Goal: Communication & Community: Answer question/provide support

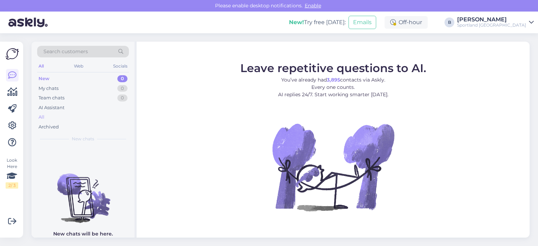
click at [50, 118] on div "All" at bounding box center [83, 117] width 92 height 10
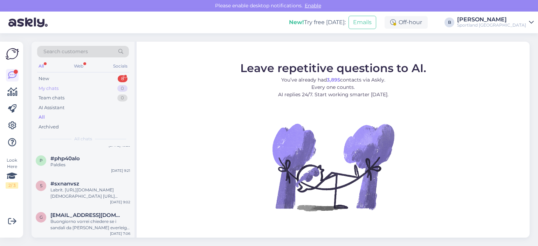
scroll to position [1192, 0]
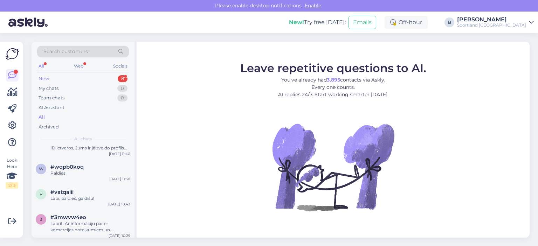
click at [52, 76] on div "New 8" at bounding box center [83, 79] width 92 height 10
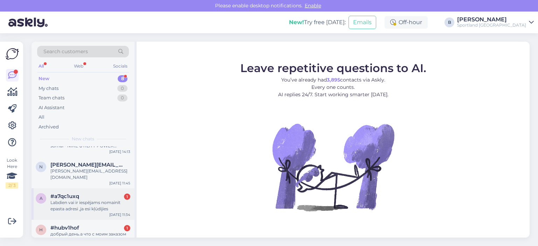
scroll to position [154, 0]
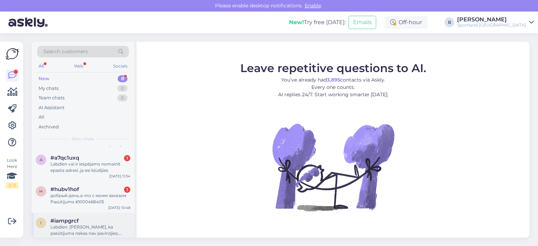
click at [80, 224] on div "Labdien. [PERSON_NAME], ka pasūtījuma nekas nav pavirzījies, joprojām tie paši …" at bounding box center [90, 230] width 80 height 13
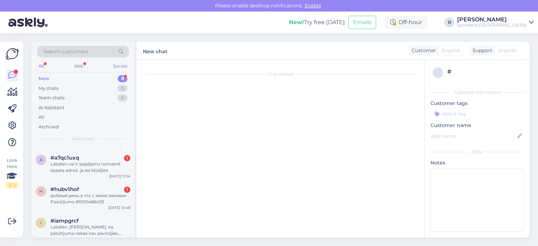
scroll to position [176, 0]
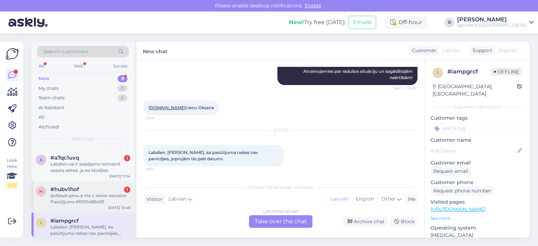
click at [73, 186] on span "#hubv1hof" at bounding box center [64, 189] width 29 height 6
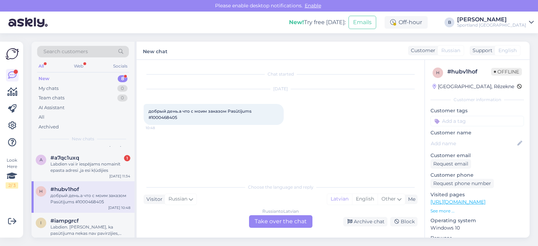
scroll to position [0, 0]
click at [283, 224] on div "Russian to Latvian Take over the chat" at bounding box center [280, 221] width 63 height 13
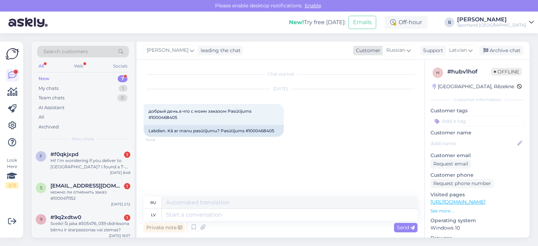
click at [395, 47] on span "Russian" at bounding box center [395, 51] width 19 height 8
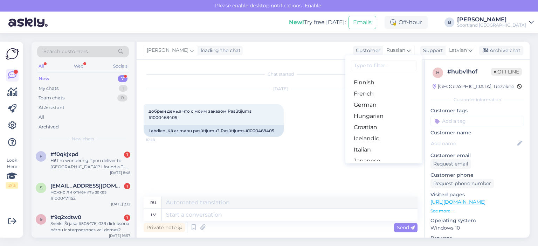
scroll to position [140, 0]
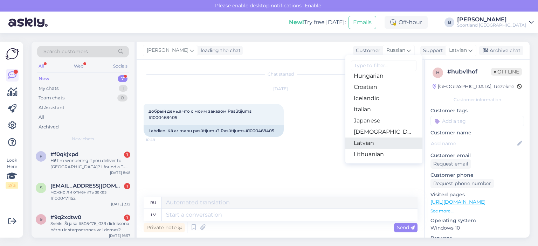
drag, startPoint x: 370, startPoint y: 143, endPoint x: 349, endPoint y: 144, distance: 20.7
click at [370, 143] on link "Latvian" at bounding box center [383, 143] width 77 height 11
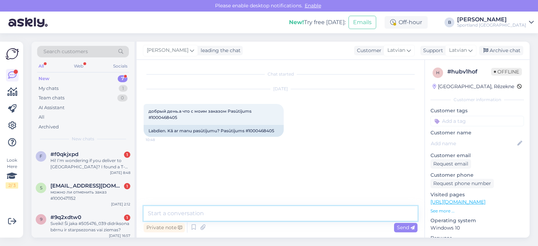
click at [263, 215] on textarea at bounding box center [281, 213] width 274 height 15
type textarea "Sveiki, pārbaudīsim."
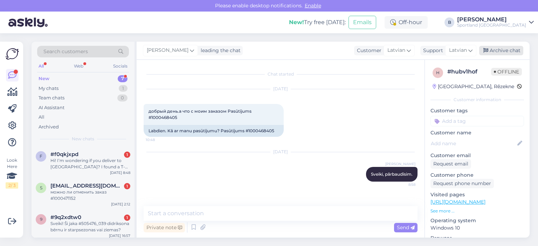
click at [499, 48] on div "Archive chat" at bounding box center [501, 50] width 44 height 9
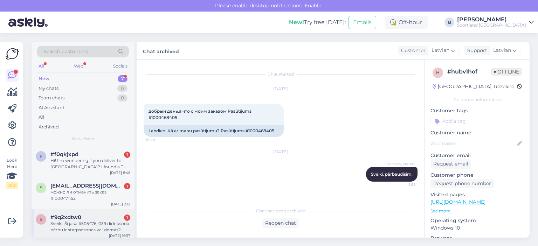
click at [82, 222] on div "Sveiki! Ši jaka #505476_039 didriksona bērnu ir starpsezonas vai ziemas?" at bounding box center [90, 227] width 80 height 13
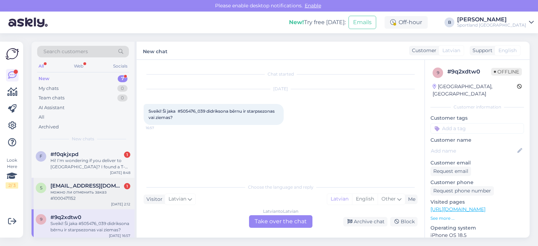
click at [91, 183] on span "[EMAIL_ADDRESS][DOMAIN_NAME]" at bounding box center [86, 186] width 73 height 6
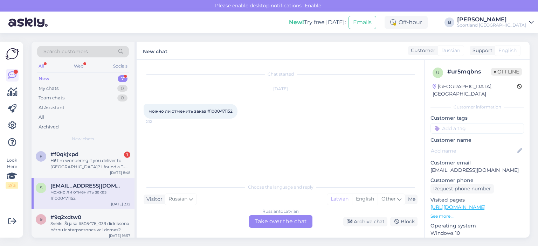
click at [263, 221] on div "Russian to Latvian Take over the chat" at bounding box center [280, 221] width 63 height 13
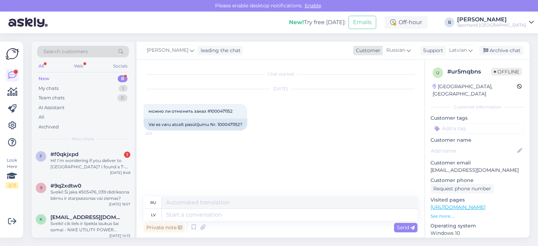
click at [403, 50] on span "Russian" at bounding box center [395, 51] width 19 height 8
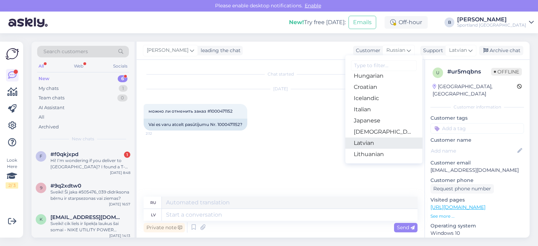
click at [367, 141] on link "Latvian" at bounding box center [383, 143] width 77 height 11
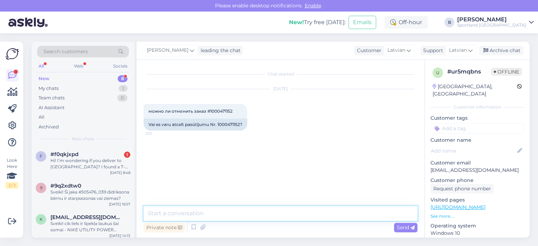
click at [280, 215] on textarea at bounding box center [281, 213] width 274 height 15
type textarea "Sveiki, pārbaudīsim vai būs iespēja vēl atcelt pasūtījumu."
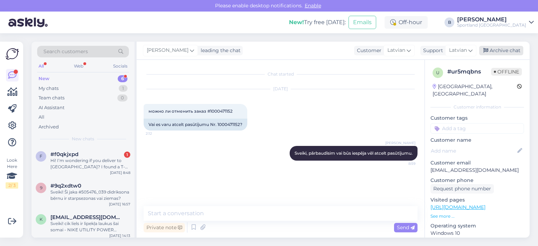
click at [508, 48] on div "Archive chat" at bounding box center [501, 50] width 44 height 9
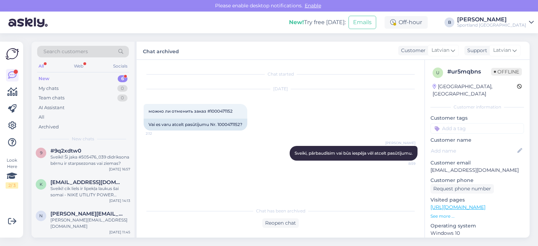
scroll to position [91, 0]
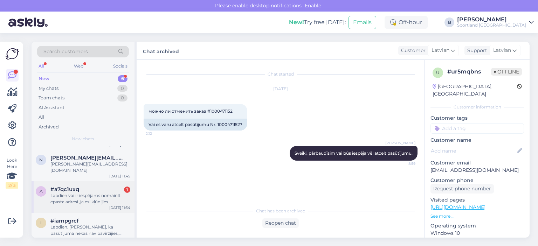
click at [83, 196] on div "Labdien vai ir iespējams nomainīt epasta adresi ,ja esi kļūdijies" at bounding box center [90, 199] width 80 height 13
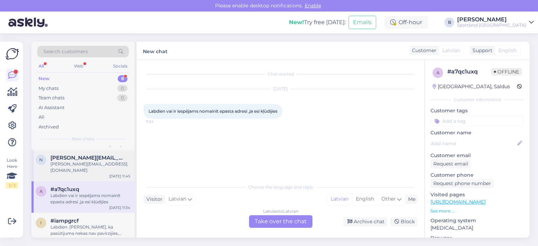
click at [81, 164] on div "[PERSON_NAME][EMAIL_ADDRESS][DOMAIN_NAME]" at bounding box center [90, 167] width 80 height 13
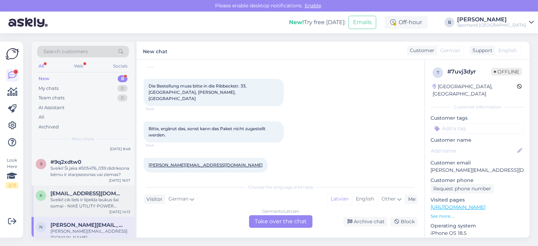
scroll to position [0, 0]
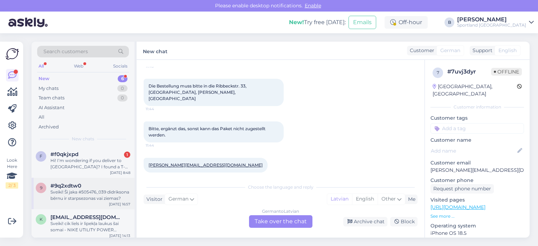
click at [94, 194] on div "Sveiki! Ši jaka #505476_039 didriksona bērnu ir starpsezonas vai ziemas?" at bounding box center [90, 195] width 80 height 13
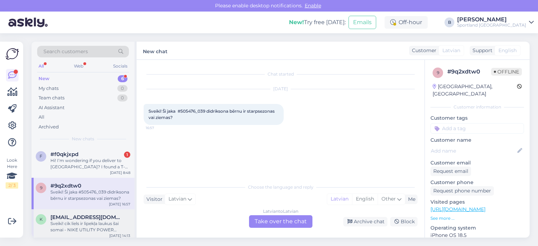
click at [93, 226] on div "Sveiki! cik liels ir lipekļa laukus šai somai - NIKE UTILITY POWER BACKPACK - 3…" at bounding box center [90, 227] width 80 height 13
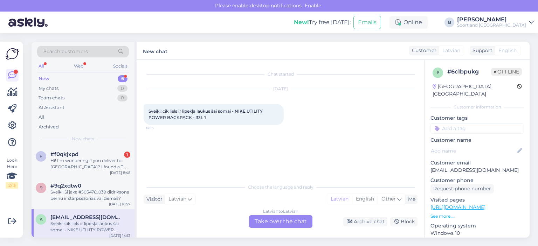
click at [275, 222] on div "Latvian to Latvian Take over the chat" at bounding box center [280, 221] width 63 height 13
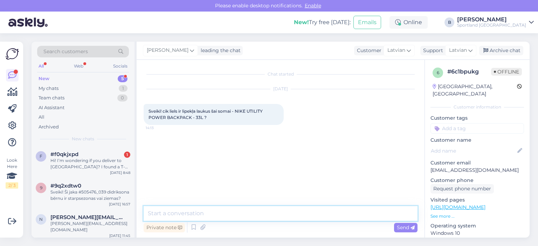
click at [277, 219] on textarea at bounding box center [281, 213] width 274 height 15
type textarea "Sveiki, diemžēl, tik detalizēta informāciju mums nebūs pieejama."
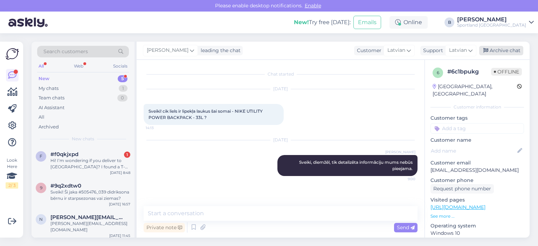
click at [504, 50] on div "Archive chat" at bounding box center [501, 50] width 44 height 9
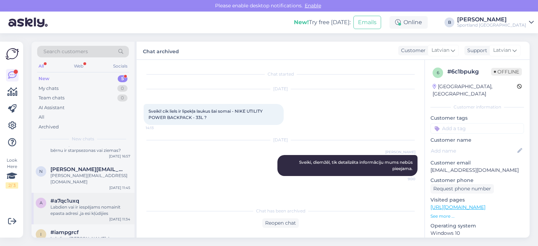
scroll to position [60, 0]
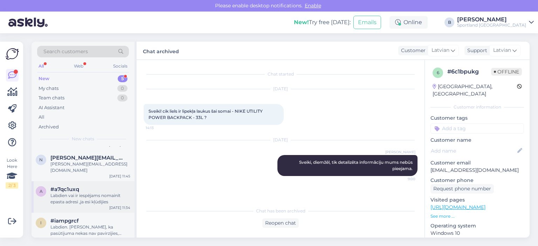
click at [91, 194] on div "Labdien vai ir iespējams nomainīt epasta adresi ,ja esi kļūdijies" at bounding box center [90, 199] width 80 height 13
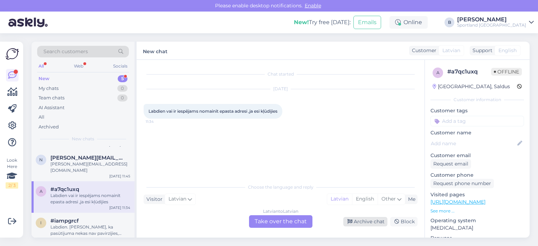
click at [367, 223] on div "Archive chat" at bounding box center [365, 221] width 44 height 9
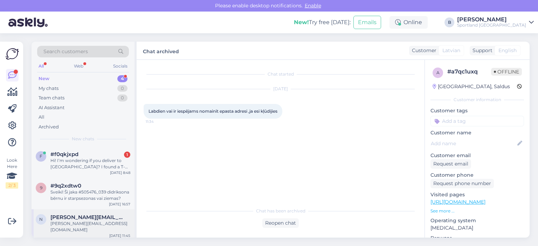
click at [76, 222] on div "[PERSON_NAME][EMAIL_ADDRESS][DOMAIN_NAME]" at bounding box center [90, 227] width 80 height 13
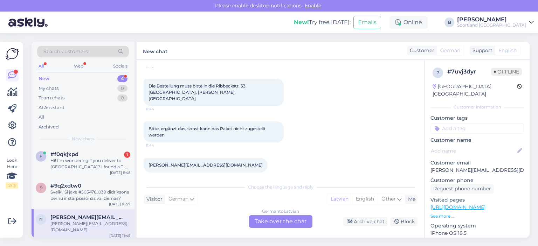
click at [296, 223] on div "German to Latvian Take over the chat" at bounding box center [280, 221] width 63 height 13
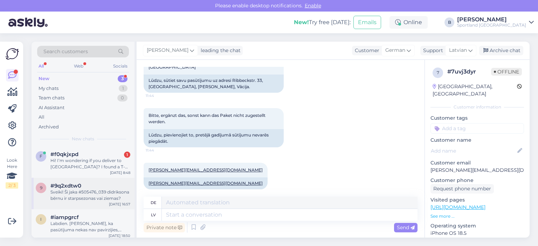
scroll to position [3, 0]
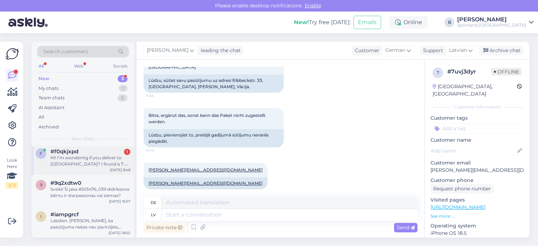
click at [98, 165] on div "Hi! I’m wondering if you deliver to [GEOGRAPHIC_DATA]? I found a T-shirt I real…" at bounding box center [90, 161] width 80 height 13
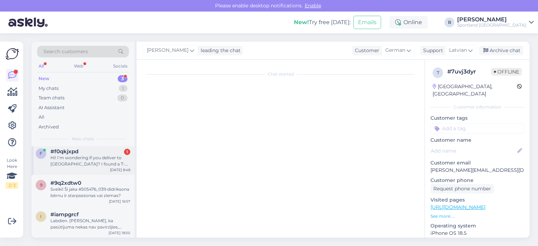
scroll to position [0, 0]
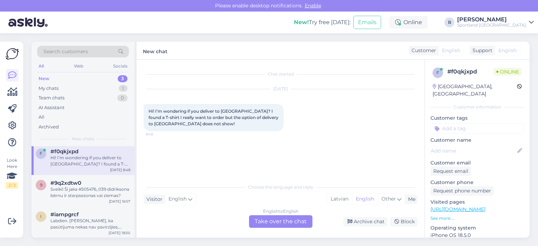
click at [275, 221] on div "English to English Take over the chat" at bounding box center [280, 221] width 63 height 13
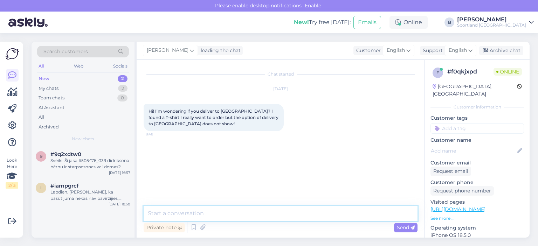
click at [268, 219] on textarea at bounding box center [281, 213] width 274 height 15
click at [458, 53] on span "English" at bounding box center [458, 51] width 18 height 8
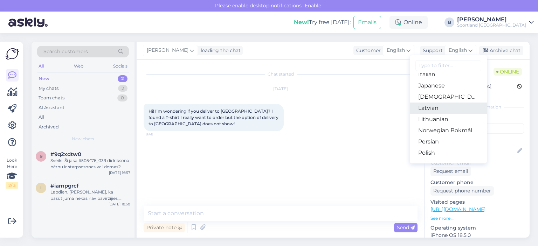
scroll to position [175, 0]
click at [429, 112] on link "Latvian" at bounding box center [448, 108] width 77 height 11
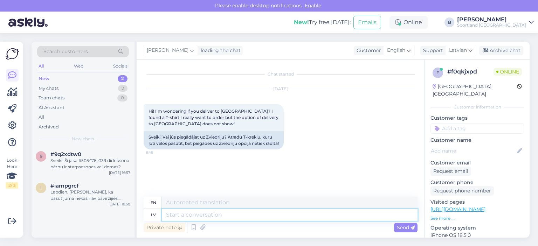
click at [252, 214] on textarea at bounding box center [290, 215] width 256 height 12
type textarea "Labrīt,"
type textarea "Good morning,"
type textarea "Labrīt, iepērkoties"
type textarea "Good morning, shopping."
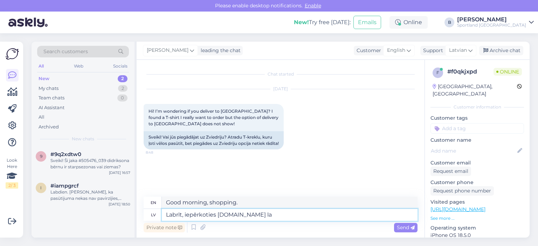
type textarea "Labrīt, iepērkoties [DOMAIN_NAME] lap"
type textarea "Good morning, shopping at [DOMAIN_NAME]"
type textarea "Labrīt, iepērkoties [DOMAIN_NAME] lapā tiek"
type textarea "Good morning, when you shop at [DOMAIN_NAME] , you get"
type textarea "Labrīt, iepērkoties [DOMAIN_NAME] lapā tiek piedāvāta s"
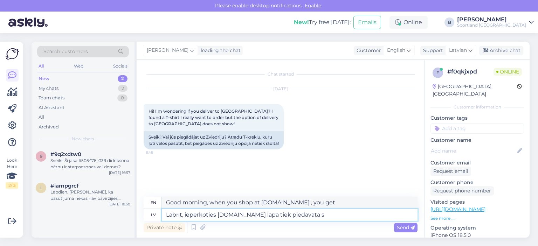
type textarea "Good morning, when shopping on [DOMAIN_NAME] , you are offered"
type textarea "Labrīt, iepērkoties [DOMAIN_NAME] lapā tiek piedāvāta saņemšanas v"
type textarea "Good morning, when shopping on [DOMAIN_NAME] , we offer pick-up"
type textarea "Labrīt, iepērkoties [DOMAIN_NAME] lapā tiek piedāvāta saņemšanas valts"
type textarea "Good morning, when shopping on [DOMAIN_NAME] , a pickup service is offered."
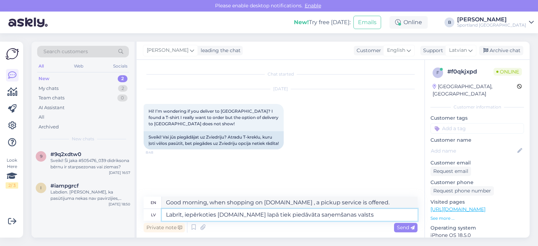
type textarea "Labrīt, iepērkoties [DOMAIN_NAME] lapā tiek piedāvāta saņemšanas valsts"
type textarea "Good morning, when shopping on [DOMAIN_NAME] , the country of receipt is offere…"
type textarea "Labrīt, iepērkoties [DOMAIN_NAME] lapā tiek piedāvāta saņemšanas valsts zviedri…"
type textarea "Good morning, when shopping on [DOMAIN_NAME] page, the country of delivery offe…"
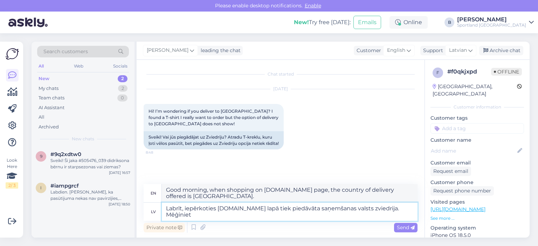
type textarea "Labrīt, iepērkoties [DOMAIN_NAME] lapā tiek piedāvāta saņemšanas valsts zviedri…"
type textarea "Good morning, when shopping on [DOMAIN_NAME] , the country of delivery is [GEOG…"
type textarea "Labrīt, iepērkoties [DOMAIN_NAME] lapā tiek piedāvāta saņemšanas valsts zviedri…"
type textarea "Good morning, when shopping on [DOMAIN_NAME] , the country of delivery is [GEOG…"
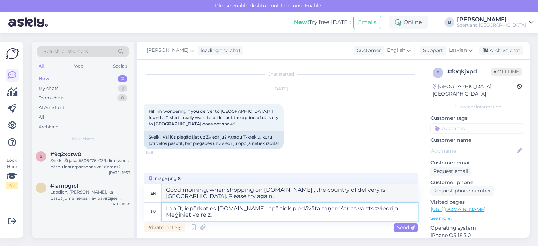
drag, startPoint x: 314, startPoint y: 209, endPoint x: 286, endPoint y: 209, distance: 27.7
click at [286, 209] on textarea "Labrīt, iepērkoties [DOMAIN_NAME] lapā tiek piedāvāta saņemšanas valsts zviedri…" at bounding box center [290, 212] width 256 height 18
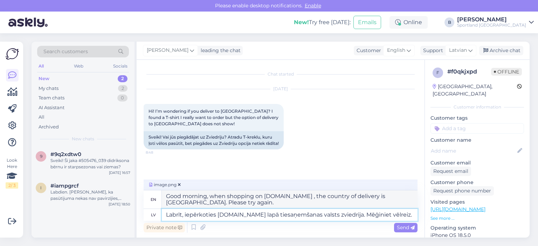
type textarea "Labrīt, iepērkoties [DOMAIN_NAME] lapā tisaņemšanas valsts zviedrija. Mēģiniet …"
type textarea "Good morning, when shopping on [DOMAIN_NAME] , the country of origin is [GEOGRA…"
type textarea "Labrīt, iepērkoties [DOMAIN_NAME] lapā tsaņemšanas valsts zviedrija. Mēģiniet v…"
type textarea "Good morning, when shopping on [DOMAIN_NAME] , the delivery country is [GEOGRAP…"
type textarea "Labrīt, iepērkoties [DOMAIN_NAME] lapā saņemšanas valsts zviedrija. Mēģiniet vē…"
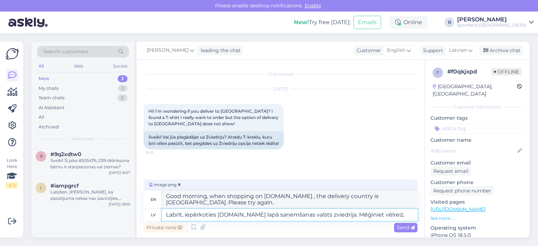
type textarea "Good morning, when shopping on [DOMAIN_NAME] , the country of delivery is [GEOG…"
type textarea "Labrīt, iepērkoties [DOMAIN_NAME] lapā piesaņemšanas valsts zviedrija. Mēģiniet…"
type textarea "Good morning, when shopping on [DOMAIN_NAME] , the country of origin is [GEOGRA…"
type textarea "Labrīt, iepērkoties [DOMAIN_NAME] lapā piedsaņemšanas valsts zviedrija. Mēģinie…"
type textarea "Good morning, when shopping on [DOMAIN_NAME] , the country of delivery is [GEOG…"
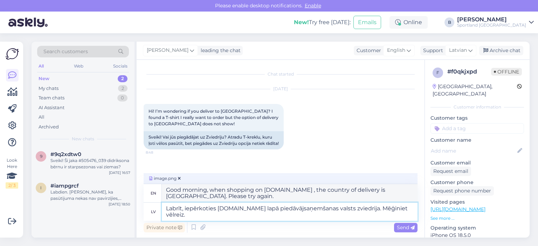
type textarea "Labrīt, iepērkoties [DOMAIN_NAME] lapā piedāvājusaņemšanas valsts zviedrija. Mē…"
type textarea "Good morning, when shopping on [DOMAIN_NAME] , I offered a delivery country of …"
type textarea "Labrīt, iepērkoties [DOMAIN_NAME] lapā piedāvājumāsaņemšanas valsts zviedrija. …"
type textarea "Good morning, when shopping on [DOMAIN_NAME] , the offer is accepted in [GEOGRA…"
type textarea "Labrīt, iepērkoties [DOMAIN_NAME] lapā piedāvājumā saņemšanas valsts zviedrija.…"
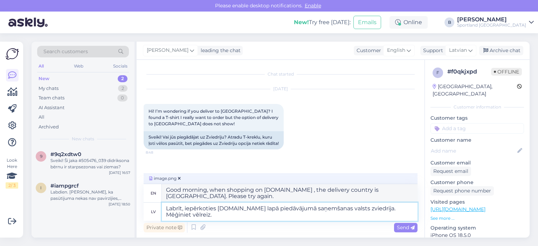
type textarea "Good morning, when shopping on [DOMAIN_NAME] , the delivery country offered is …"
type textarea "Labrīt, iepērkoties [DOMAIN_NAME] lapā piedāvājumā irsaņemšanas valsts zviedrij…"
type textarea "Good morning, when shopping on [DOMAIN_NAME] , the pick-up country offered is […"
type textarea "Labrīt, iepērkoties [DOMAIN_NAME] lapā piedāvājumā ir saņemšanas valsts zviedri…"
type textarea "Good morning, when shopping on [DOMAIN_NAME] , the delivery country offered is …"
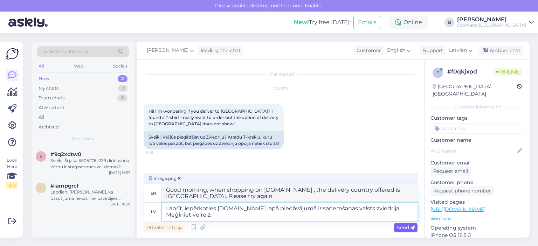
type textarea "Labrīt, iepērkoties [DOMAIN_NAME] lapā piedāvājumā ir saņemšanas valsts zviedri…"
click at [402, 229] on span "Send" at bounding box center [406, 228] width 18 height 6
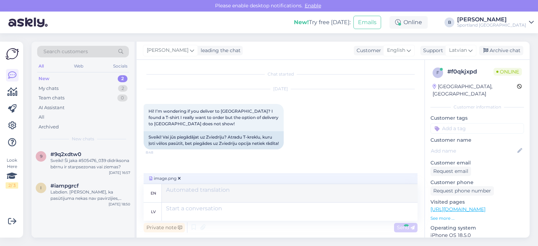
scroll to position [71, 0]
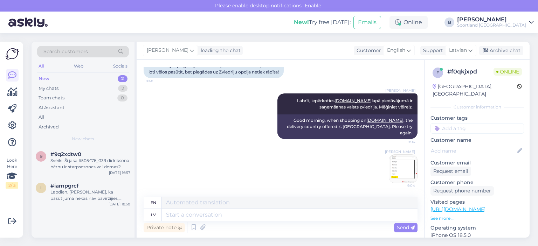
click at [406, 166] on img at bounding box center [403, 169] width 28 height 28
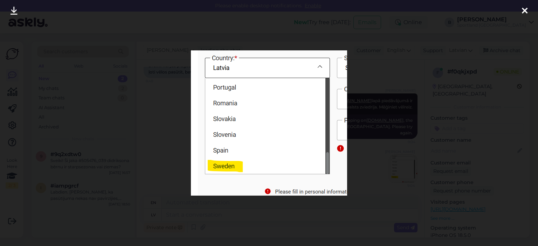
click at [367, 159] on div at bounding box center [269, 123] width 538 height 246
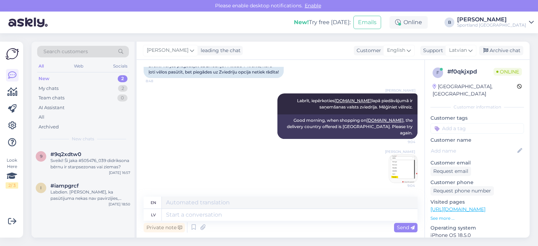
click at [396, 165] on img at bounding box center [403, 169] width 28 height 28
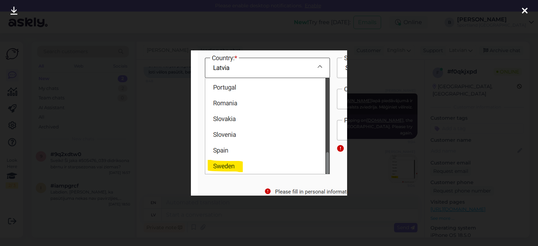
click at [378, 104] on div at bounding box center [269, 123] width 538 height 246
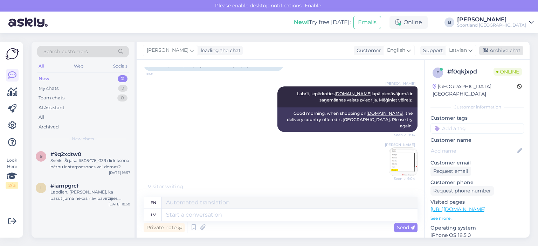
click at [494, 52] on div "Archive chat" at bounding box center [501, 50] width 44 height 9
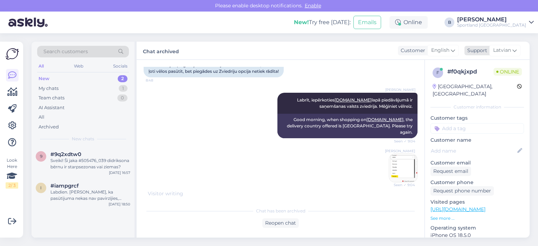
scroll to position [72, 0]
click at [73, 154] on span "#9q2xdtw0" at bounding box center [65, 154] width 31 height 6
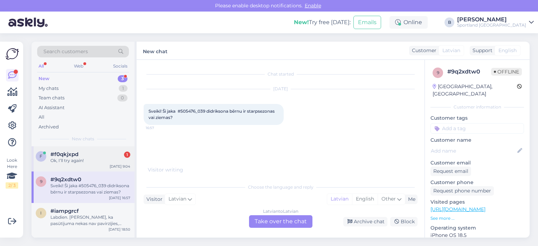
click at [87, 151] on div "#f0qkjxpd 1" at bounding box center [90, 154] width 80 height 6
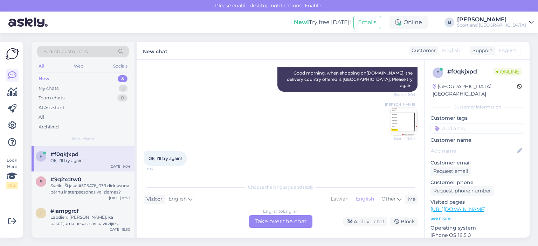
scroll to position [118, 0]
click at [302, 225] on div "English to English Take over the chat" at bounding box center [280, 221] width 63 height 13
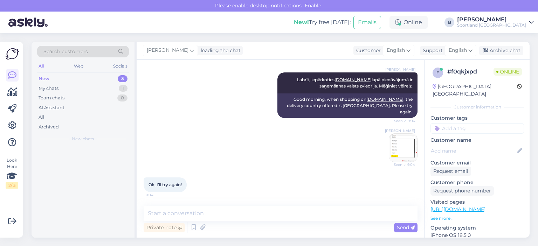
scroll to position [92, 0]
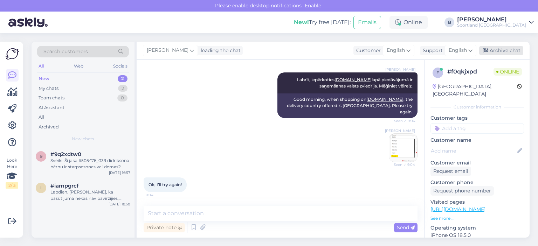
click at [503, 51] on div "Archive chat" at bounding box center [501, 50] width 44 height 9
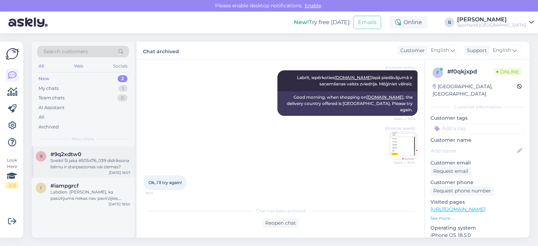
click at [91, 163] on div "Sveiki! Ši jaka #505476_039 didriksona bērnu ir starpsezonas vai ziemas?" at bounding box center [90, 164] width 80 height 13
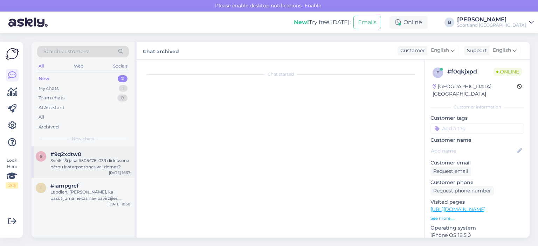
scroll to position [0, 0]
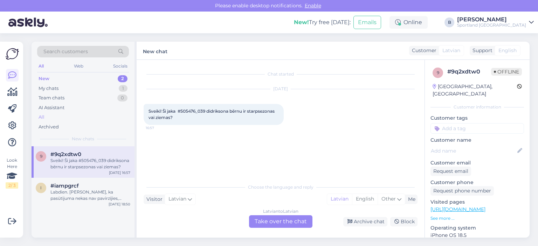
click at [48, 115] on div "All" at bounding box center [83, 117] width 92 height 10
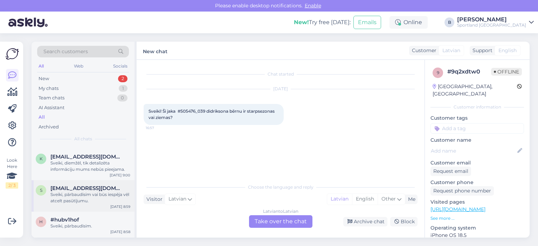
scroll to position [35, 0]
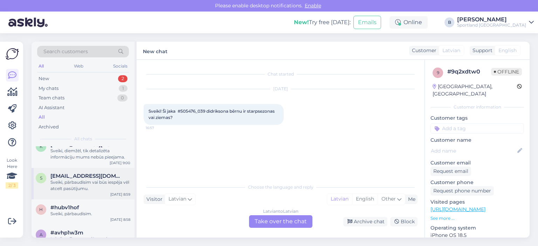
click at [90, 187] on div "Sveiki, pārbaudīsim vai būs iespēja vēl atcelt pasūtījumu." at bounding box center [90, 185] width 80 height 13
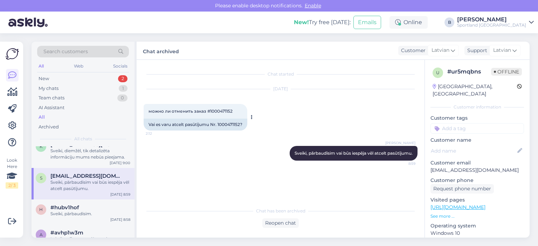
click at [227, 124] on div "Vai es varu atcelt pasūtījumu Nr. 1000471152?" at bounding box center [196, 125] width 104 height 12
copy div "1000471152"
click at [320, 119] on div "[DATE] можно ли отменить заказ #1000471152 2:12 Vai es varu atcelt pasūtījumu N…" at bounding box center [281, 110] width 274 height 57
click at [282, 222] on div "Reopen chat" at bounding box center [280, 223] width 36 height 9
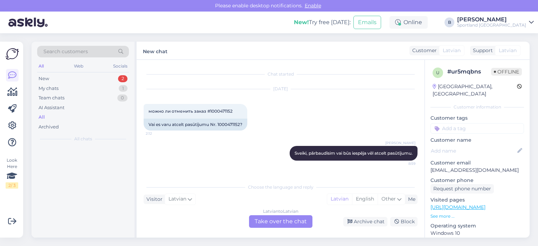
scroll to position [0, 0]
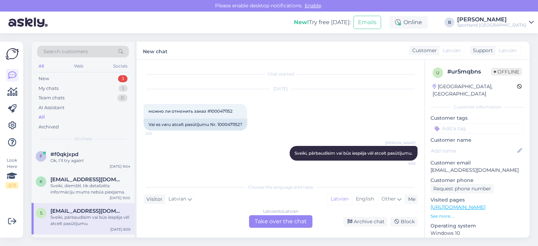
click at [279, 222] on div "Latvian to Latvian Take over the chat" at bounding box center [280, 221] width 63 height 13
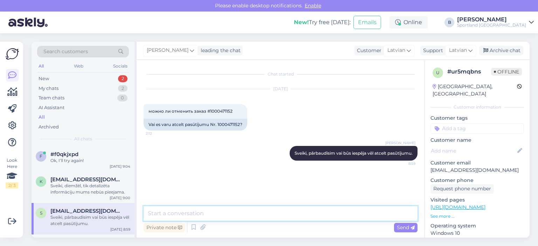
click at [277, 216] on textarea at bounding box center [281, 213] width 274 height 15
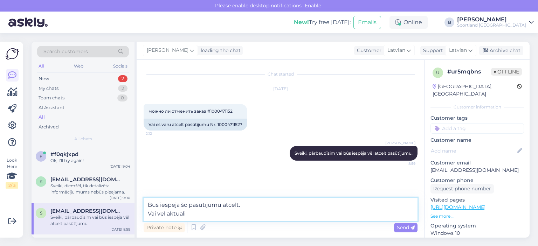
type textarea "Būs iespēja šo pasūtījumu atcelt. Vai vēl aktuāli?"
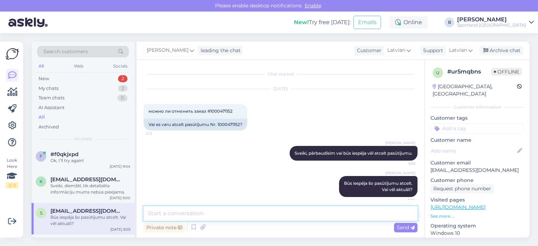
scroll to position [5, 0]
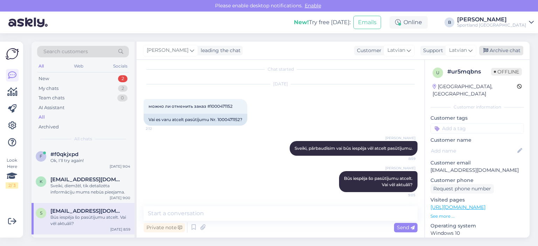
click at [510, 52] on div "Archive chat" at bounding box center [501, 50] width 44 height 9
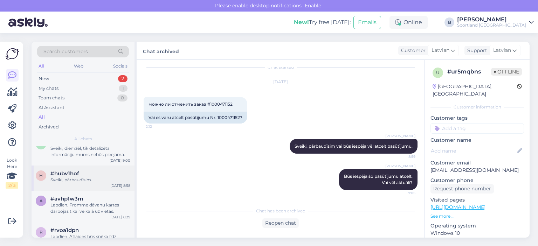
scroll to position [70, 0]
click at [83, 178] on div "Sveiki, pārbaudīsim." at bounding box center [90, 179] width 80 height 6
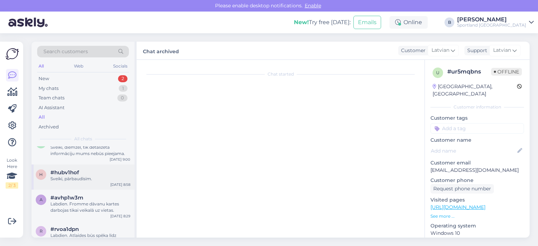
scroll to position [0, 0]
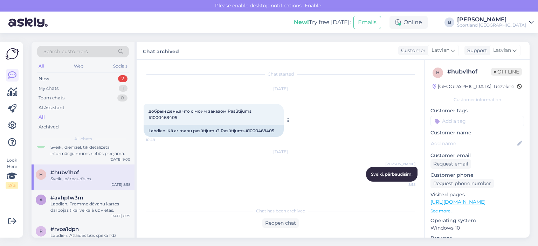
click at [258, 130] on div "Labdien. Kā ar manu pasūtījumu? Pasūtījums #1000468405" at bounding box center [214, 131] width 140 height 12
copy div "1000468405"
click at [57, 80] on div "New 3" at bounding box center [83, 79] width 92 height 10
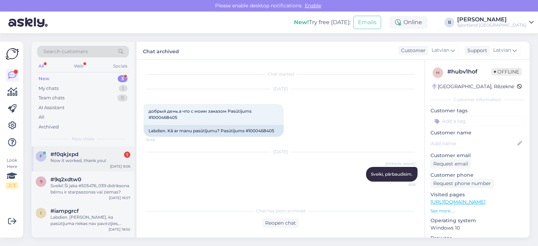
click at [103, 163] on div "Now it worked, thank you!" at bounding box center [90, 161] width 80 height 6
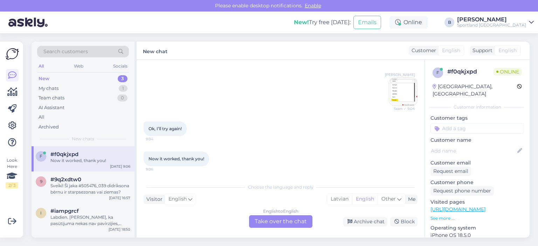
click at [277, 223] on div "English to English Take over the chat" at bounding box center [280, 221] width 63 height 13
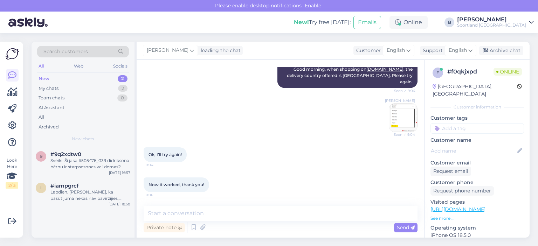
scroll to position [122, 0]
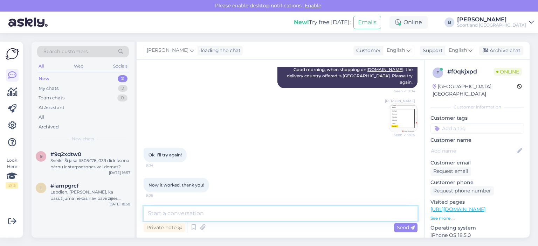
click at [246, 213] on textarea at bounding box center [281, 213] width 274 height 15
type textarea "Have a nice day! :)"
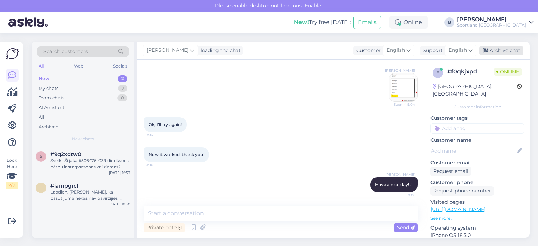
click at [499, 48] on div "Archive chat" at bounding box center [501, 50] width 44 height 9
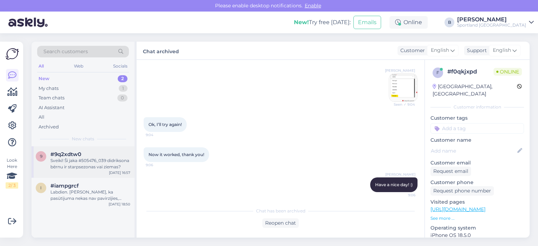
click at [87, 164] on div "Sveiki! Ši jaka #505476_039 didriksona bērnu ir starpsezonas vai ziemas?" at bounding box center [90, 164] width 80 height 13
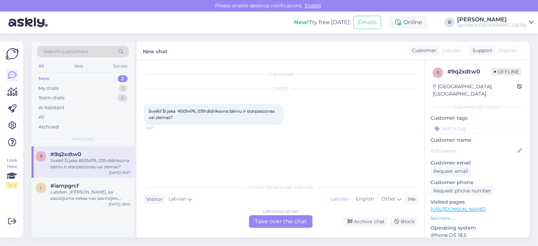
click at [195, 111] on span "Sveiki! Ši jaka #505476_039 didriksona bērnu ir starpsezonas vai ziemas?" at bounding box center [212, 115] width 127 height 12
copy span "505476_039"
click at [284, 225] on div "Latvian to Latvian Take over the chat" at bounding box center [280, 221] width 63 height 13
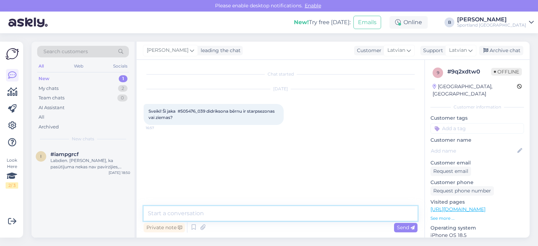
click at [272, 215] on textarea at bounding box center [281, 213] width 274 height 15
type textarea "Sveiki, šī būs starpsezonas jaka."
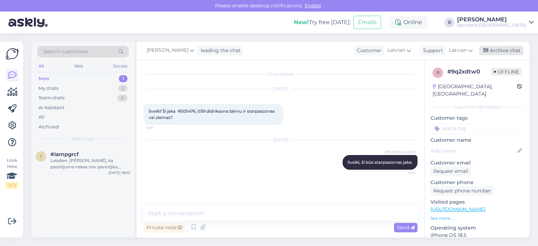
click at [494, 49] on div "Archive chat" at bounding box center [501, 50] width 44 height 9
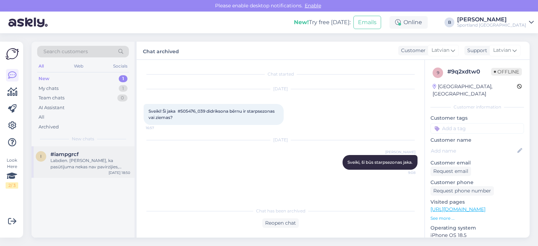
click at [96, 159] on div "Labdien. [PERSON_NAME], ka pasūtījuma nekas nav pavirzījies, joprojām tie paši …" at bounding box center [90, 164] width 80 height 13
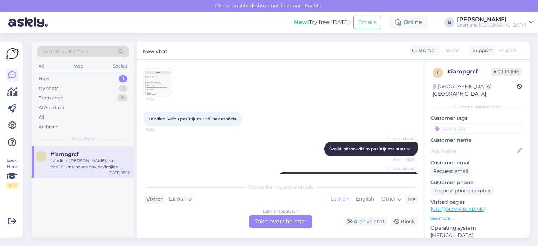
scroll to position [36, 0]
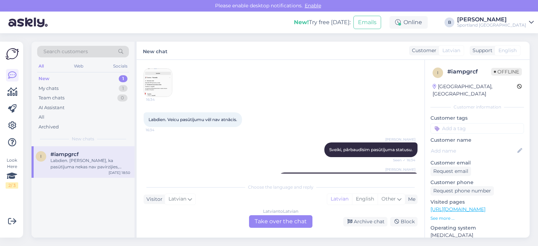
click at [157, 81] on img at bounding box center [158, 83] width 28 height 28
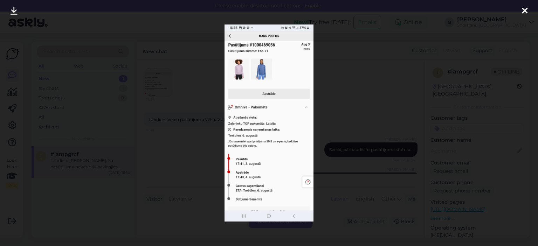
click at [344, 70] on div at bounding box center [269, 123] width 538 height 246
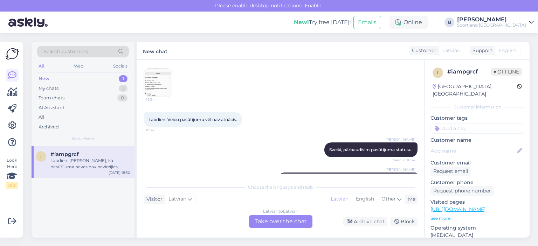
scroll to position [176, 0]
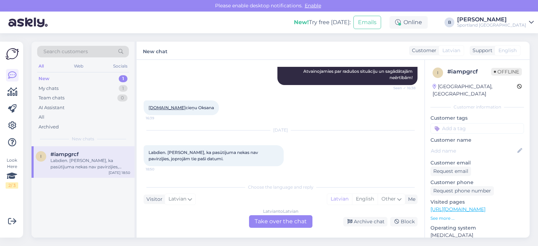
click at [269, 218] on div "Latvian to Latvian Take over the chat" at bounding box center [280, 221] width 63 height 13
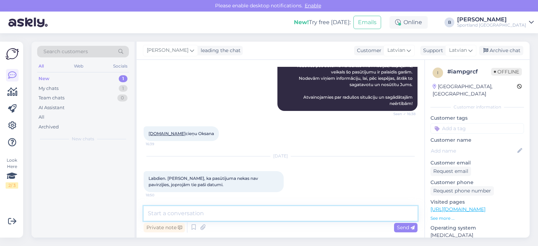
click at [266, 214] on textarea at bounding box center [281, 213] width 274 height 15
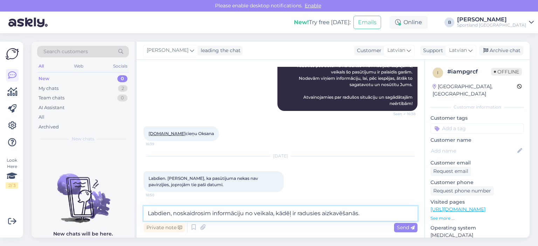
scroll to position [158, 0]
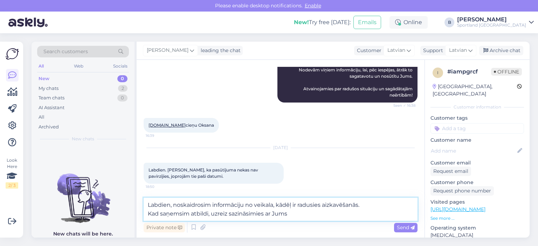
type textarea "Labdien, noskaidrosim informāciju no veikala, kādēļ ir radusies aizkavēšanās. K…"
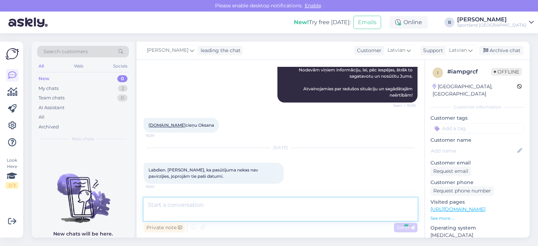
scroll to position [207, 0]
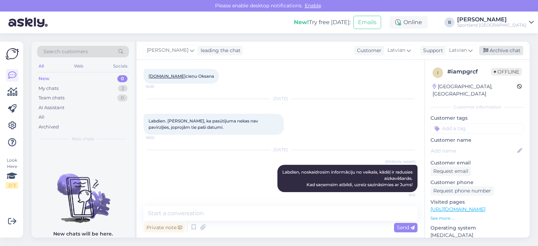
click at [497, 50] on div "Archive chat" at bounding box center [501, 50] width 44 height 9
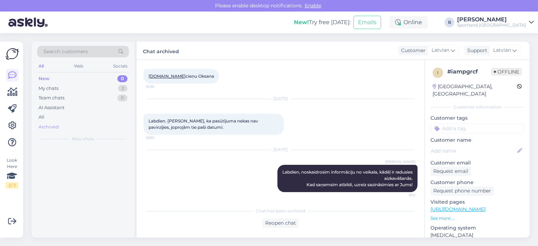
scroll to position [209, 0]
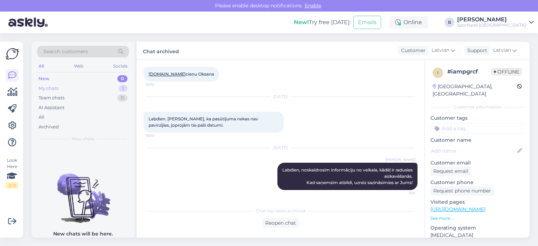
click at [49, 88] on div "My chats" at bounding box center [49, 88] width 20 height 7
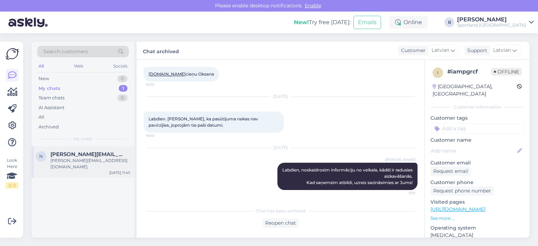
click at [90, 159] on div "[PERSON_NAME][EMAIL_ADDRESS][DOMAIN_NAME]" at bounding box center [90, 164] width 80 height 13
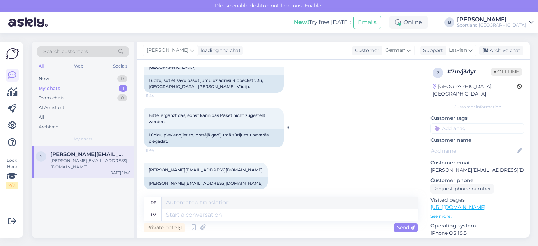
scroll to position [0, 0]
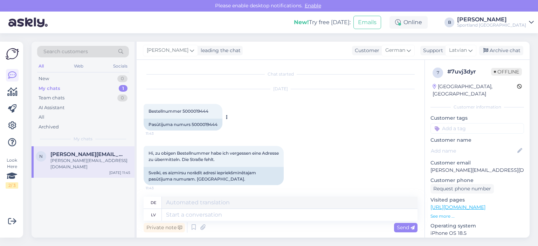
click at [205, 122] on div "Pasūtījuma numurs 5000019444" at bounding box center [183, 125] width 79 height 12
copy div "5000019444"
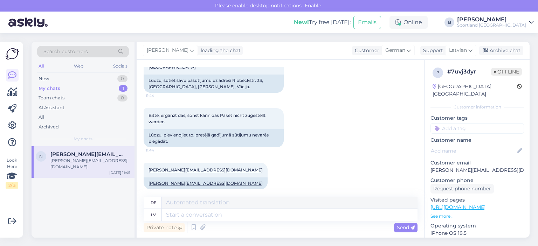
scroll to position [118, 0]
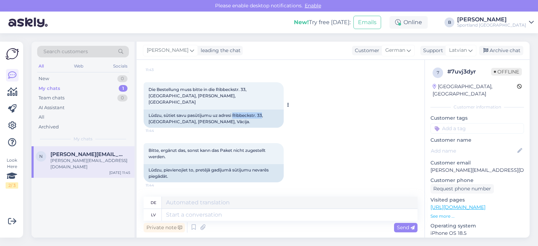
drag, startPoint x: 234, startPoint y: 108, endPoint x: 263, endPoint y: 110, distance: 29.8
click at [263, 110] on div "Lūdzu, sūtiet savu pasūtījumu uz adresi Ribbeckstr. 33, [GEOGRAPHIC_DATA], [PER…" at bounding box center [214, 119] width 140 height 18
copy div "Ribbeckstr. 33"
drag, startPoint x: 265, startPoint y: 107, endPoint x: 279, endPoint y: 108, distance: 14.4
click at [279, 110] on div "Lūdzu, sūtiet savu pasūtījumu uz adresi Ribbeckstr. 33, [GEOGRAPHIC_DATA], [PER…" at bounding box center [214, 119] width 140 height 18
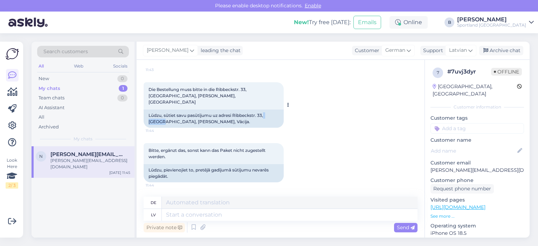
copy div "14469"
click at [219, 127] on div "Die Bestellung muss bitte in die Ribbeckstr. 33, [GEOGRAPHIC_DATA], [PERSON_NAM…" at bounding box center [281, 105] width 274 height 61
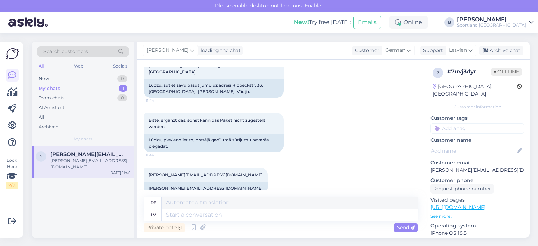
scroll to position [153, 0]
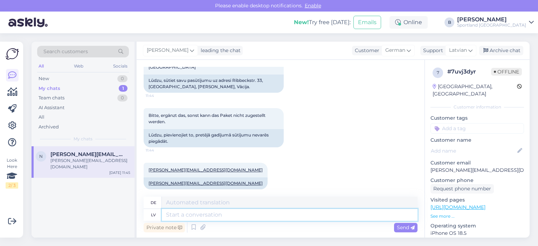
click at [237, 211] on textarea at bounding box center [290, 215] width 256 height 12
type textarea "Labrīt, p"
type textarea "Guten Morgen,"
type textarea "Labrīt, paldies"
type textarea "Guten Morgen, danke."
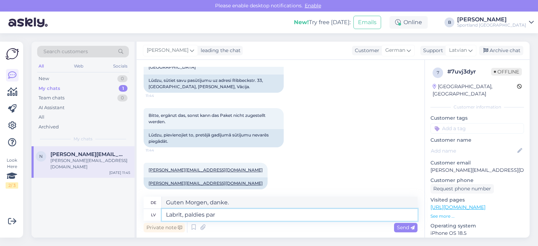
type textarea "Labrīt, paldies par i"
type textarea "Guten Morgen, danke für"
type textarea "Labrīt, paldies,"
type textarea "Guten Morgen, danke."
type textarea "Labrīt, paldies, k"
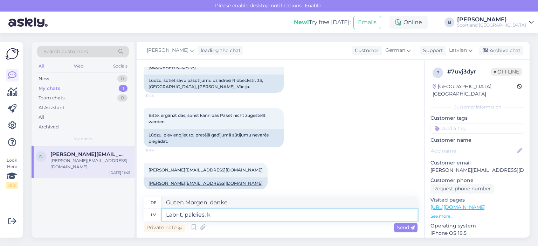
type textarea "Guten Morgen, danke,"
type textarea "Labrīt, paldies, ka sa"
type textarea "Guten Morgen, danke für"
type textarea "Labrīt, paldies, ka sazinājāties ar"
type textarea "Guten Morgen, vielen Dank für Ihre Kontaktaufnahme."
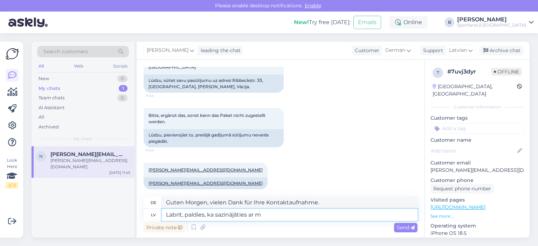
type textarea "Labrīt, paldies, ka sazinājāties ar mu"
type textarea "Guten Morgen, danke, dass Sie mich kontaktiert haben."
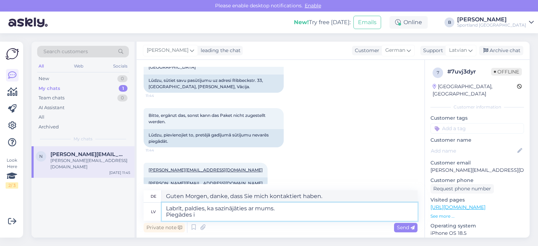
type textarea "Labrīt, paldies, ka sazinājāties ar mums. Piegādes in"
type textarea "Guten Morgen, vielen Dank für Ihre Kontaktaufnahme. Lieferungen"
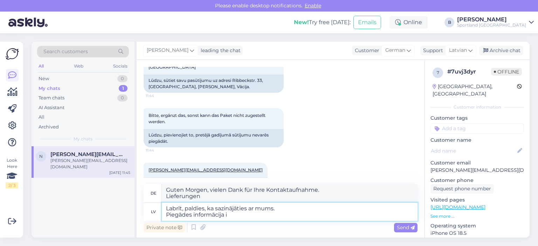
type textarea "Labrīt, paldies, ka sazinājāties ar mums. Piegādes informācija ir"
type textarea "Guten Morgen, vielen Dank für Ihre Kontaktaufnahme. Lieferinformationen"
type textarea "Labrīt, paldies, ka sazinājāties ar mums. Piegādes informācija ir i"
type textarea "Guten Morgen, vielen Dank für Ihre Kontaktaufnahme. Lieferinformationen sind"
type textarea "Labrīt, paldies, ka sazinājāties ar mums. Piegādes informācija ir izlabota."
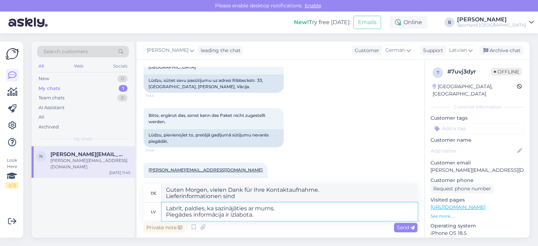
type textarea "Guten Morgen, vielen Dank für Ihre Kontaktaufnahme. Die Versandinformationen wu…"
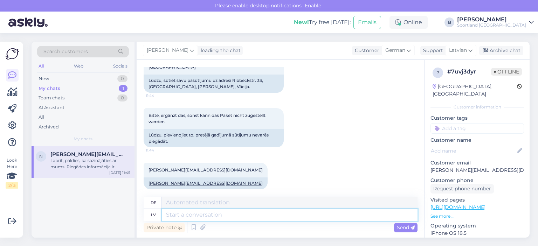
scroll to position [223, 0]
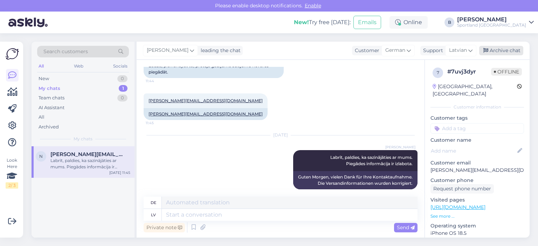
click at [503, 51] on div "Archive chat" at bounding box center [501, 50] width 44 height 9
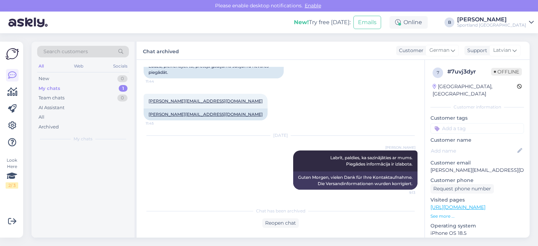
scroll to position [216, 0]
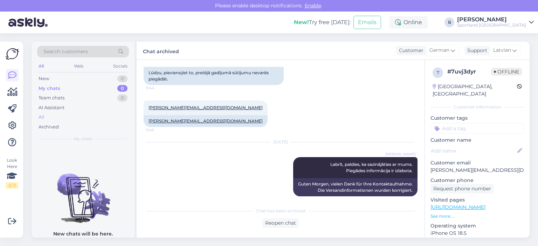
click at [42, 117] on div "All" at bounding box center [42, 117] width 6 height 7
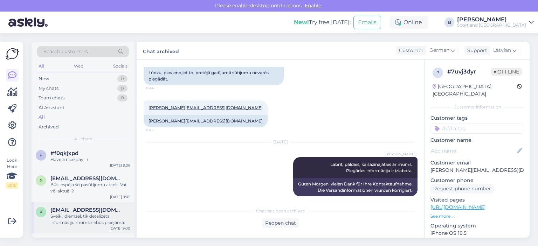
scroll to position [105, 0]
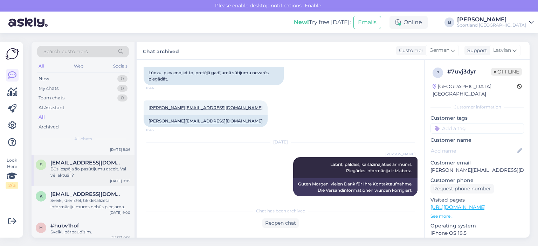
click at [90, 174] on div "Būs iespēja šo pasūtījumu atcelt. Vai vēl aktuāli?" at bounding box center [90, 172] width 80 height 13
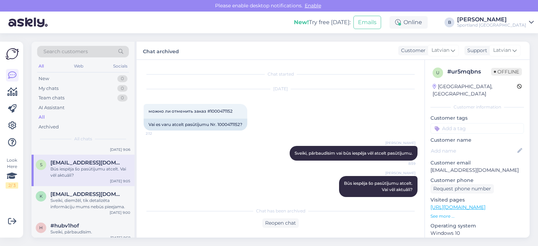
scroll to position [7, 0]
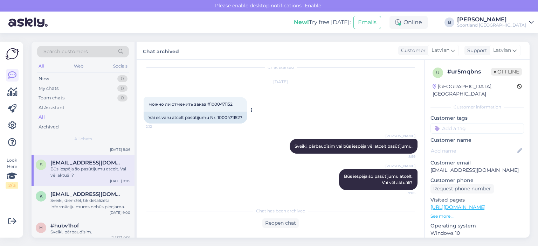
click at [231, 115] on div "Vai es varu atcelt pasūtījumu Nr. 1000471152?" at bounding box center [196, 118] width 104 height 12
copy div "1000471152"
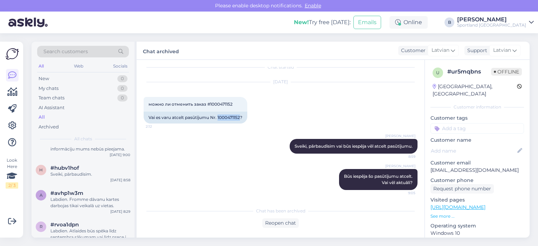
scroll to position [175, 0]
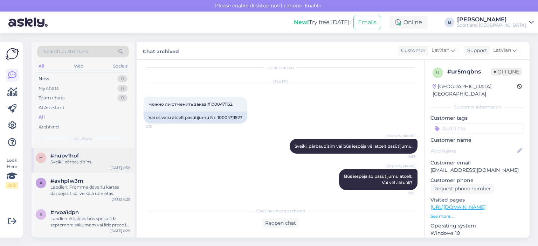
click at [84, 164] on div "Sveiki, pārbaudīsim." at bounding box center [90, 162] width 80 height 6
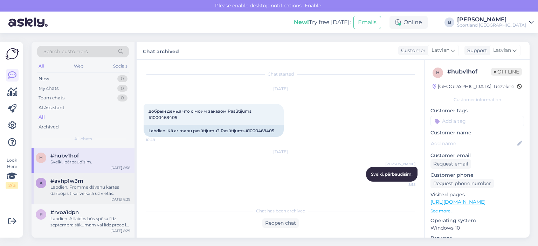
click at [87, 193] on div "Labdien. Fromme dāvanu kartes darbojas tikai veikalā uz vietas." at bounding box center [90, 190] width 80 height 13
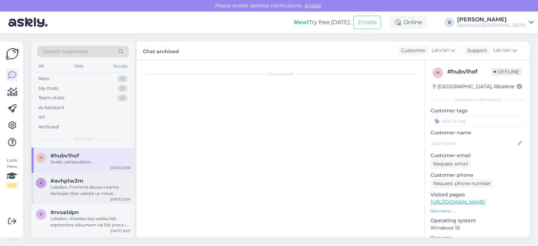
scroll to position [16, 0]
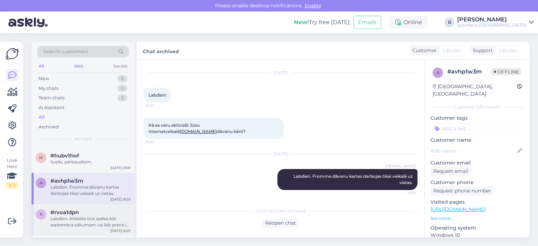
click at [92, 213] on div "#rvoa1dpn" at bounding box center [90, 212] width 80 height 6
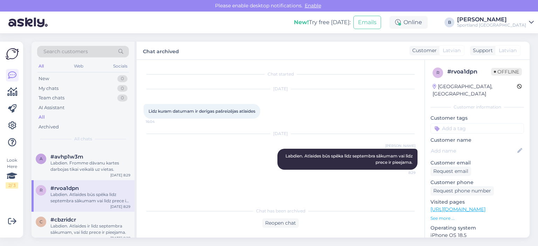
scroll to position [210, 0]
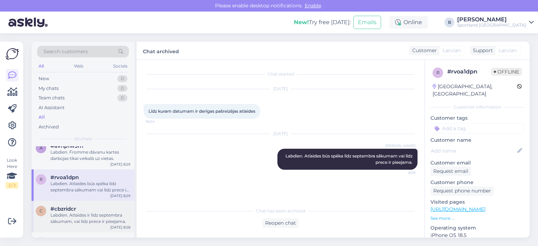
click at [82, 209] on div "#cbzridcr" at bounding box center [90, 209] width 80 height 6
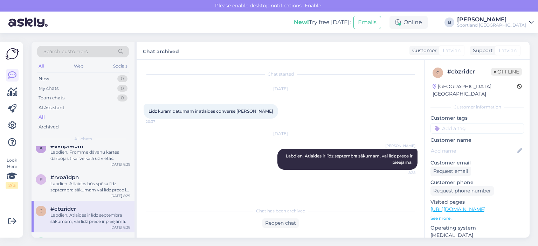
scroll to position [245, 0]
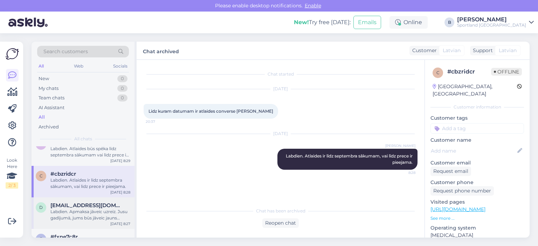
click at [85, 216] on div "Labdien. Apmaksa jāveic uzreiz. Jusu gadījumā, jums būs jāveic jauns pasūtījums." at bounding box center [90, 215] width 80 height 13
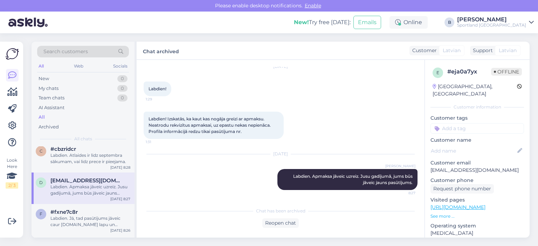
scroll to position [280, 0]
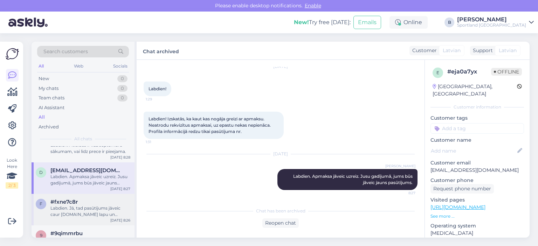
click at [80, 201] on div "#fxne7c8r" at bounding box center [90, 202] width 80 height 6
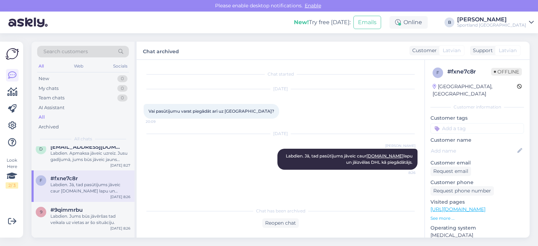
scroll to position [315, 0]
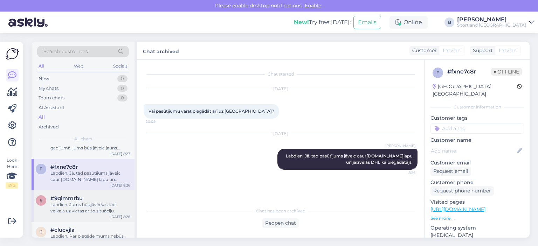
click at [85, 200] on div "#9qimmrbu" at bounding box center [90, 198] width 80 height 6
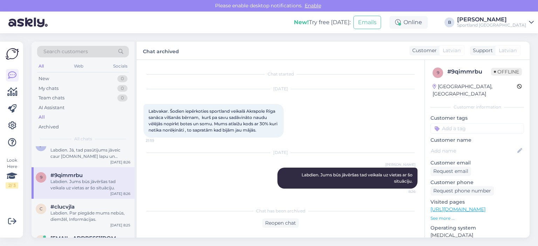
scroll to position [350, 0]
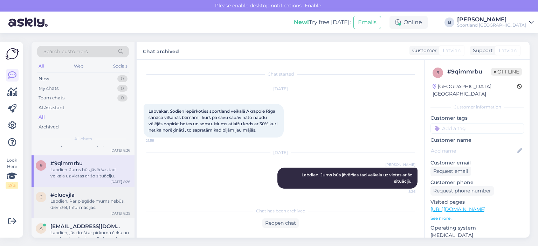
click at [77, 199] on div "Labdien. Par piegāde mums nebūs, diemžēl, Informācijas." at bounding box center [90, 204] width 80 height 13
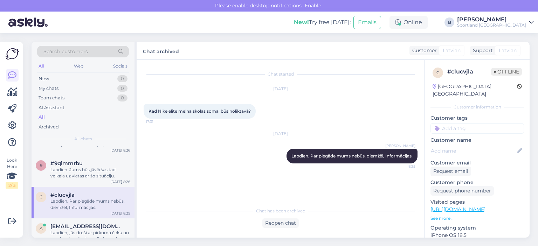
scroll to position [385, 0]
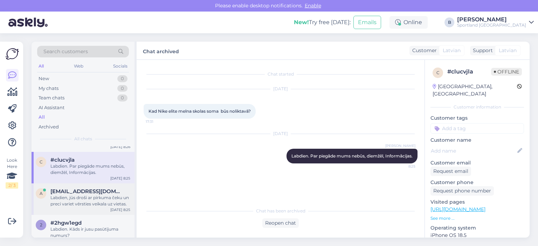
click at [84, 195] on div "Labdien, jūs droši ar pirkuma čeku un preci variet vērsties veikala uz vietas." at bounding box center [90, 201] width 80 height 13
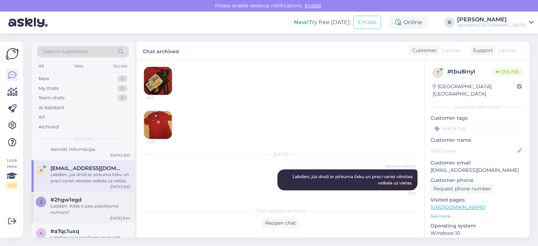
scroll to position [420, 0]
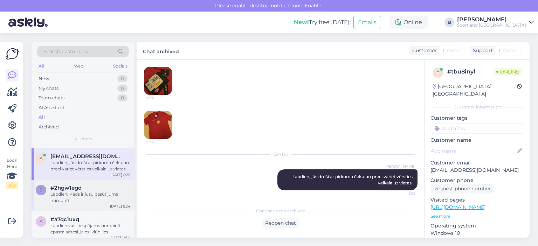
click at [95, 198] on div "Labdien. Kāds ir jusu pasūtījuma numurs?" at bounding box center [90, 197] width 80 height 13
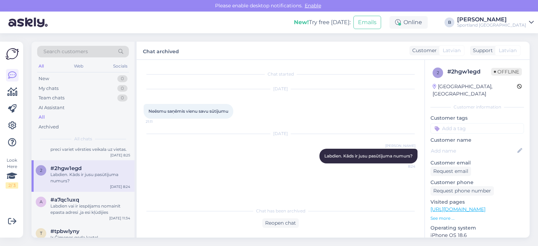
scroll to position [455, 0]
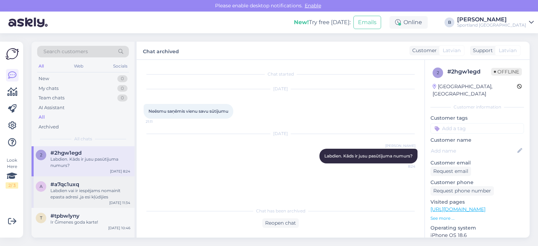
click at [91, 191] on div "Labdien vai ir iespējams nomainīt epasta adresi ,ja esi kļūdijies" at bounding box center [90, 194] width 80 height 13
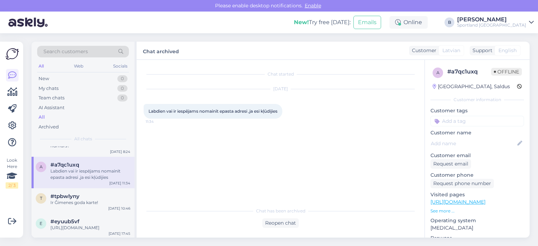
scroll to position [490, 0]
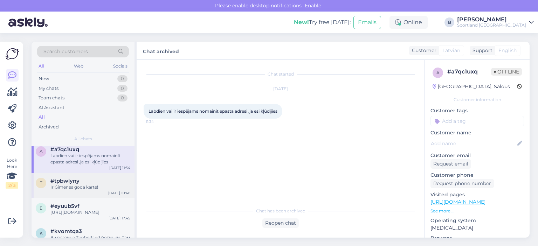
click at [91, 186] on div "Ir Ĝimenes goda karte!" at bounding box center [90, 187] width 80 height 6
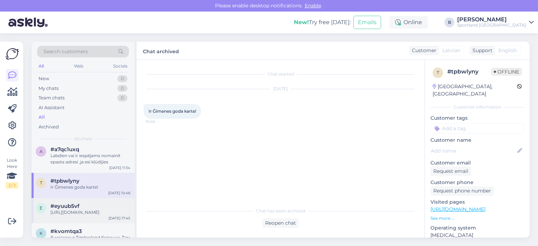
click at [81, 213] on div "[URL][DOMAIN_NAME]" at bounding box center [90, 212] width 80 height 6
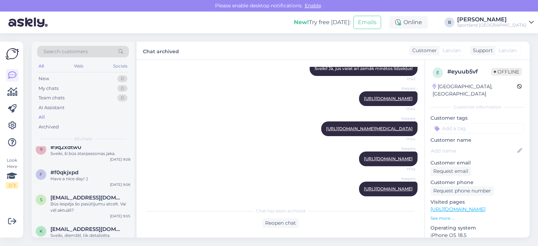
scroll to position [0, 0]
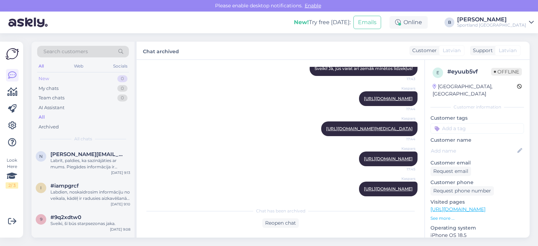
click at [57, 74] on div "New 0" at bounding box center [83, 79] width 92 height 10
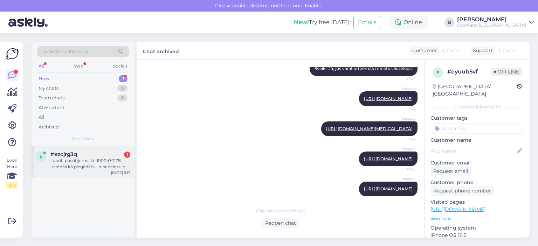
click at [80, 166] on div "Labrīt, pasūtījums Nr. 1000470178 uzrādās kā piegādāts un pabeigts, bet pasūtīj…" at bounding box center [90, 164] width 80 height 13
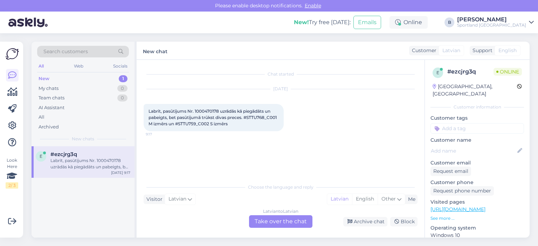
click at [278, 220] on div "Latvian to Latvian Take over the chat" at bounding box center [280, 221] width 63 height 13
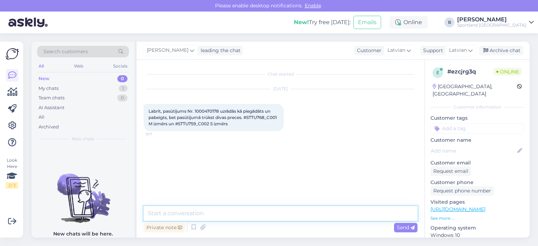
click at [251, 209] on textarea at bounding box center [281, 213] width 274 height 15
type textarea "Sveiki, pārbaudīsim."
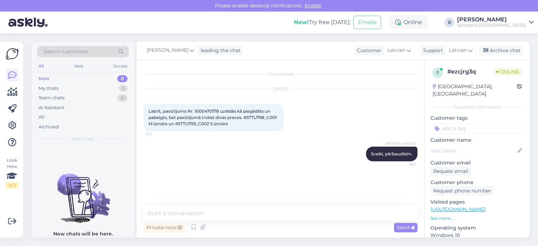
click at [202, 110] on span "Labrīt, pasūtījums Nr. 1000470178 uzrādās kā piegādāts un pabeigts, bet pasūtīj…" at bounding box center [213, 118] width 129 height 18
copy span "1000470178"
click at [243, 213] on textarea at bounding box center [281, 213] width 274 height 15
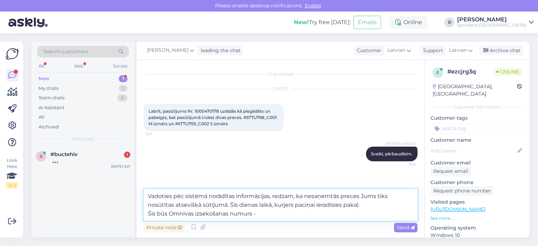
paste textarea "CC821293726EE"
type textarea "Vadoties pēc sistēmā norādītas informācijas, redzam, ka nesaņemtās preces Jums …"
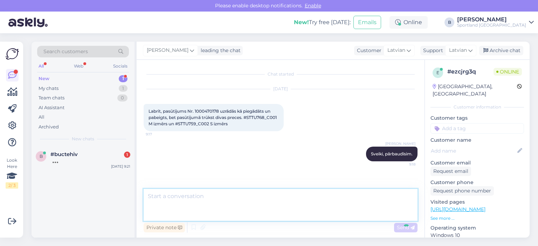
scroll to position [18, 0]
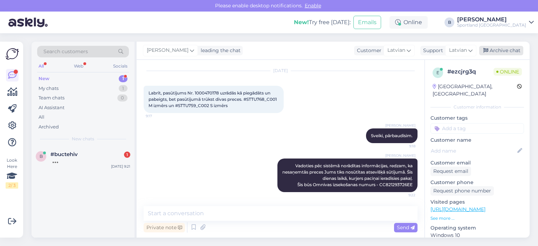
click at [489, 47] on div "Archive chat" at bounding box center [501, 50] width 44 height 9
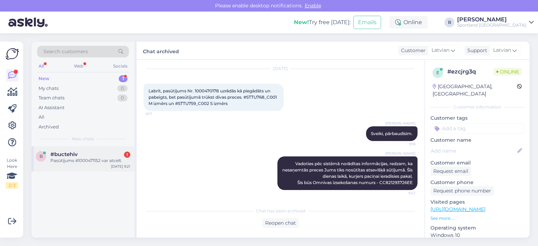
click at [77, 158] on div "Pasūtījums #1000471152 var atcelt." at bounding box center [90, 161] width 80 height 6
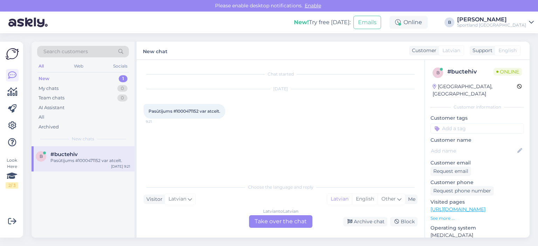
scroll to position [0, 0]
click at [189, 109] on span "Pasūtījums #1000471152 var atcelt." at bounding box center [185, 111] width 72 height 5
copy span "1000471152"
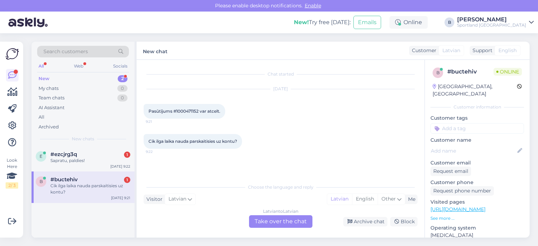
click at [282, 223] on div "Latvian to Latvian Take over the chat" at bounding box center [280, 221] width 63 height 13
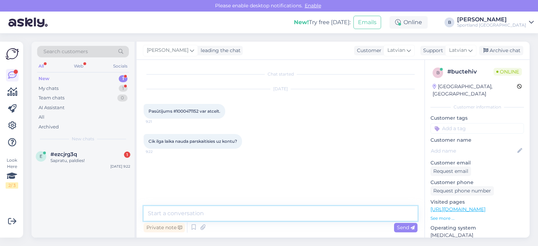
click at [279, 213] on textarea at bounding box center [281, 213] width 274 height 15
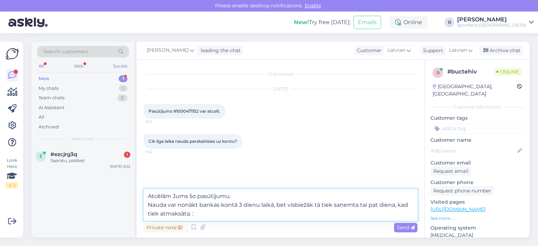
type textarea "Atcēlām Jums šo pasūtījumu. Nauda var nonākt bankas kontā 3 dienu laikā, bet vi…"
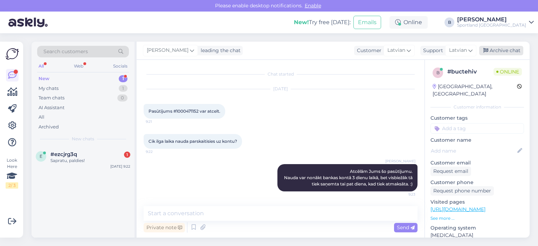
click at [494, 49] on div "Archive chat" at bounding box center [501, 50] width 44 height 9
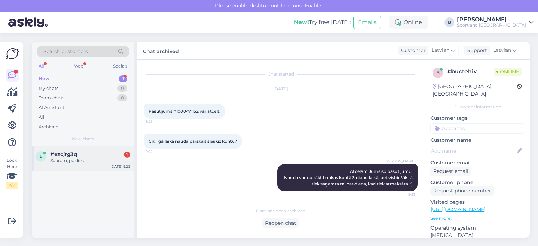
click at [66, 158] on div "Sapratu, paldies!" at bounding box center [90, 161] width 80 height 6
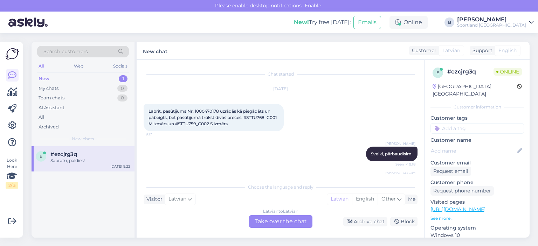
scroll to position [74, 0]
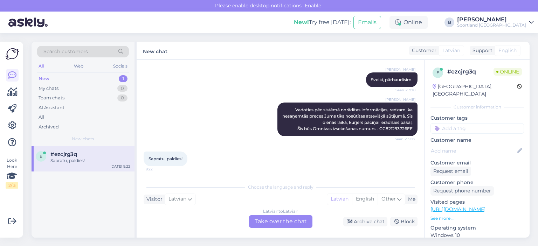
click at [276, 219] on div "Latvian to Latvian Take over the chat" at bounding box center [280, 221] width 63 height 13
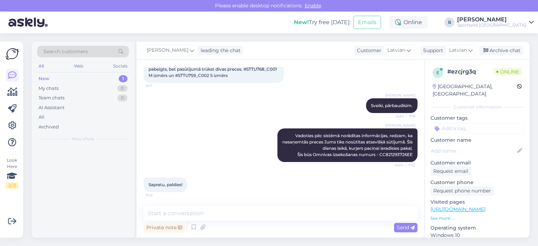
scroll to position [48, 0]
click at [277, 213] on textarea at bounding box center [281, 213] width 274 height 15
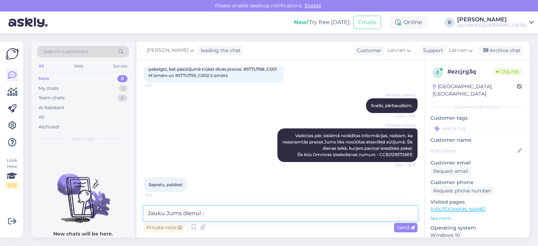
type textarea "Jauku Jums dienu! :)"
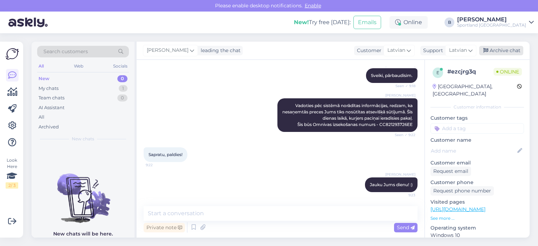
click at [489, 47] on div "Archive chat" at bounding box center [501, 50] width 44 height 9
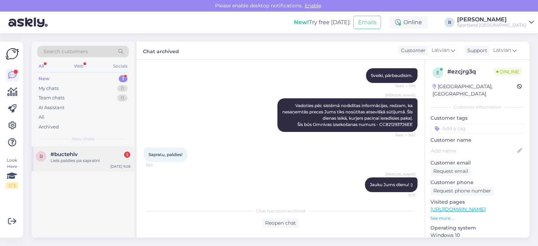
click at [63, 153] on span "#buctehiv" at bounding box center [63, 154] width 27 height 6
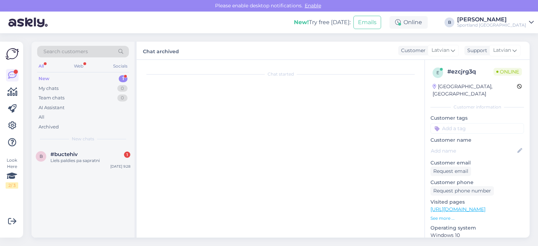
scroll to position [55, 0]
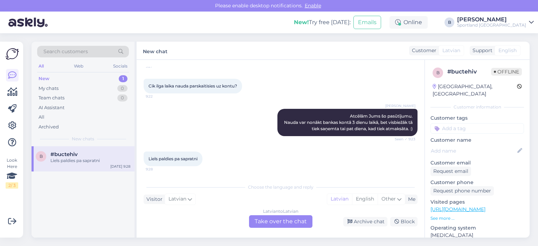
click at [278, 222] on div "Latvian to Latvian Take over the chat" at bounding box center [280, 221] width 63 height 13
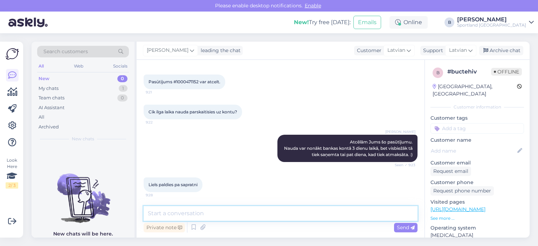
click at [280, 216] on textarea at bounding box center [281, 213] width 274 height 15
type textarea "Jauku Jums dienu!"
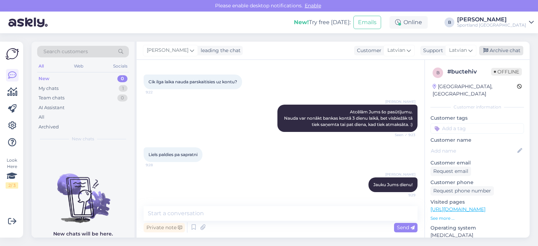
click at [507, 53] on div "Archive chat" at bounding box center [501, 50] width 44 height 9
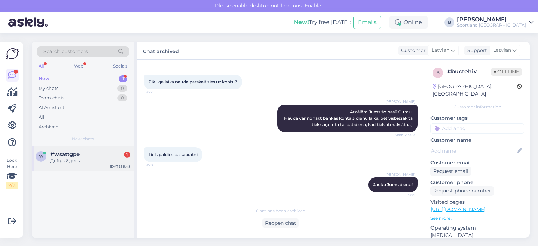
click at [74, 159] on div "Добрый день" at bounding box center [90, 161] width 80 height 6
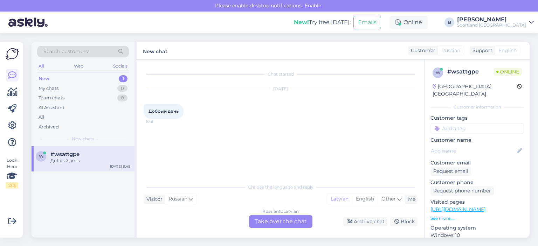
click at [287, 225] on div "Russian to Latvian Take over the chat" at bounding box center [280, 221] width 63 height 13
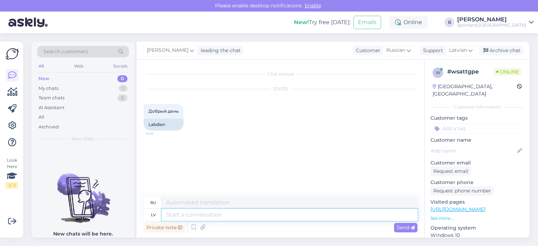
click at [274, 217] on textarea at bounding box center [290, 215] width 256 height 12
click at [455, 53] on span "Latvian" at bounding box center [458, 51] width 18 height 8
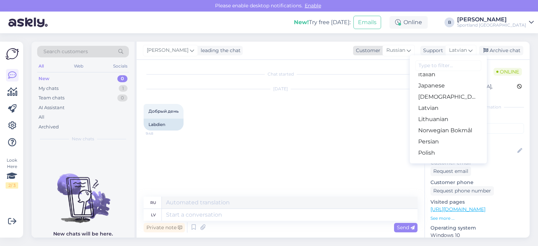
click at [400, 51] on span "Russian" at bounding box center [395, 51] width 19 height 8
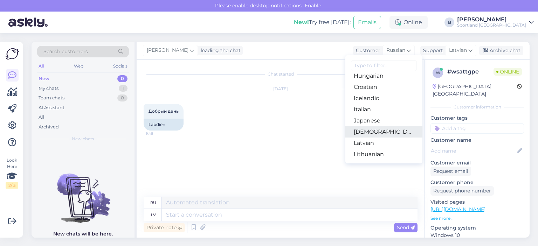
click at [378, 136] on link "[DEMOGRAPHIC_DATA]" at bounding box center [383, 131] width 77 height 11
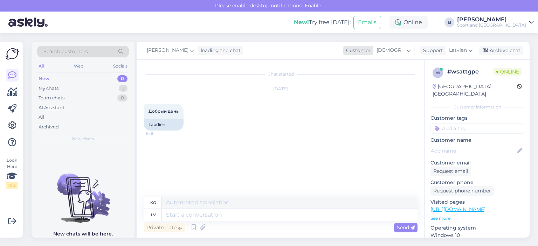
click at [401, 50] on span "[DEMOGRAPHIC_DATA]" at bounding box center [391, 51] width 29 height 8
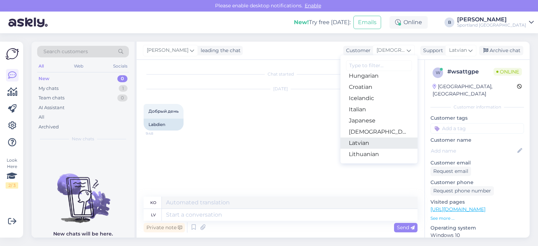
click at [381, 144] on link "Latvian" at bounding box center [378, 143] width 77 height 11
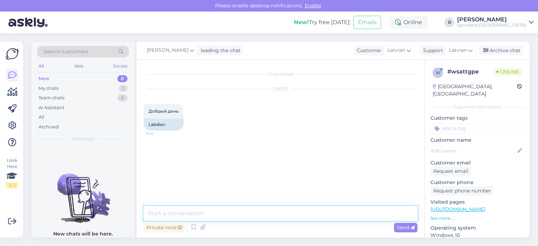
click at [283, 212] on textarea at bounding box center [281, 213] width 274 height 15
type textarea "Sveiki, kā varam Jums palīdzēt?"
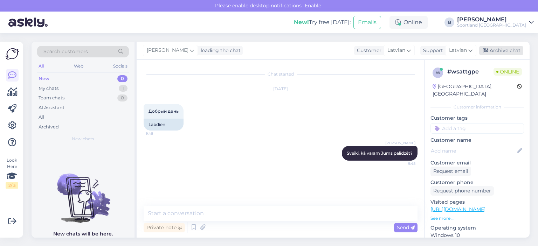
click at [495, 46] on div "Archive chat" at bounding box center [501, 50] width 44 height 9
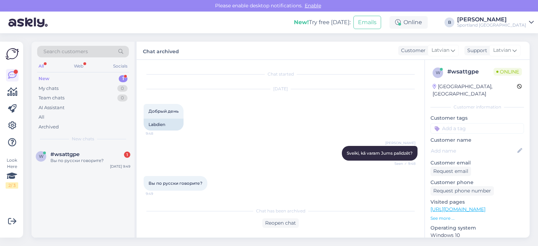
scroll to position [1, 0]
click at [100, 163] on div "Вы по русски говорите?" at bounding box center [90, 161] width 80 height 6
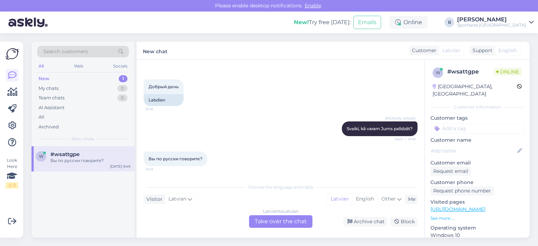
click at [289, 220] on div "Latvian to Latvian Take over the chat" at bounding box center [280, 221] width 63 height 13
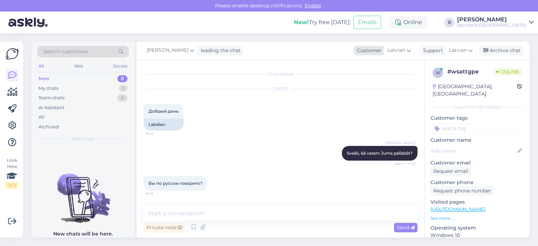
click at [388, 54] on span "Latvian" at bounding box center [396, 51] width 18 height 8
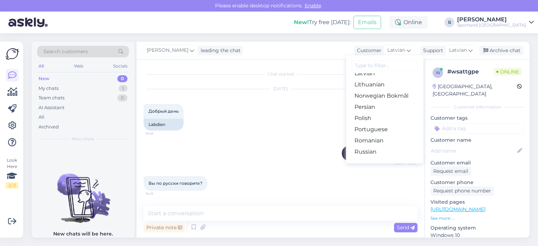
scroll to position [210, 0]
click at [382, 148] on link "Russian" at bounding box center [384, 151] width 77 height 11
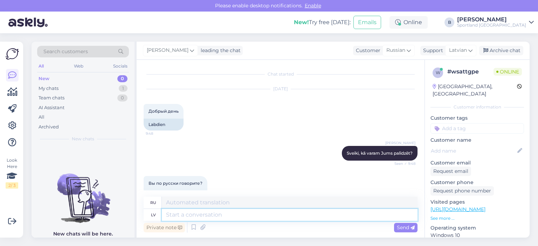
click at [332, 218] on textarea at bounding box center [290, 215] width 256 height 12
type textarea "Kā varm"
type textarea "Как"
type textarea "Kā varam"
type textarea "Как мы можем"
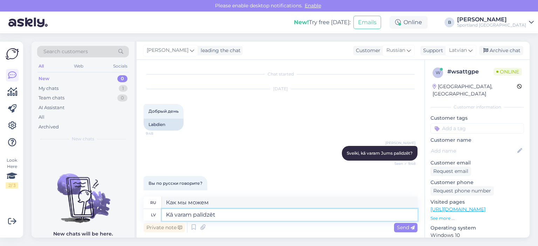
type textarea "Kā varam palīdzēt?"
type textarea "Чем мы можем помочь?"
type textarea "Kā varam palīdzēt?"
click at [398, 229] on span "Send" at bounding box center [406, 228] width 18 height 6
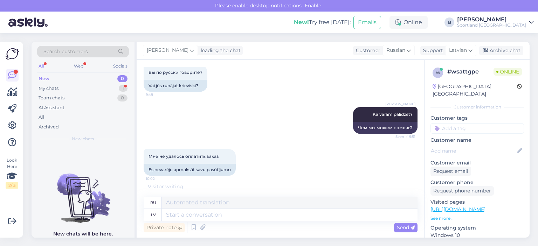
scroll to position [146, 0]
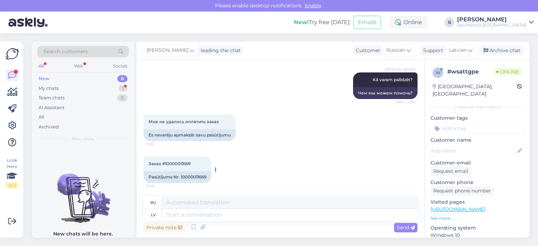
click at [201, 176] on div "Pasūtījums Nr. 10000011669" at bounding box center [178, 177] width 68 height 12
click at [212, 215] on textarea at bounding box center [290, 215] width 256 height 12
type textarea "To n"
type textarea "Что"
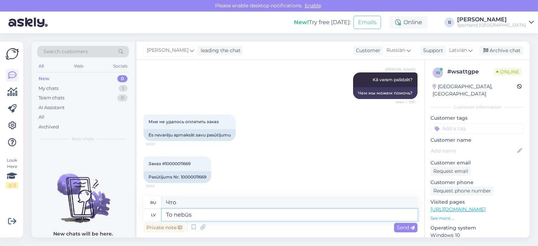
type textarea "To nebūs i"
type textarea "Ничего не будет."
type textarea "To nebūs iespējams atka"
type textarea "Это будет невозможно."
type textarea "To nebūs iespējams atkārtoti a"
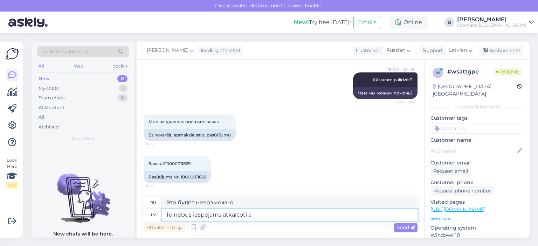
type textarea "Повторить это будет невозможно."
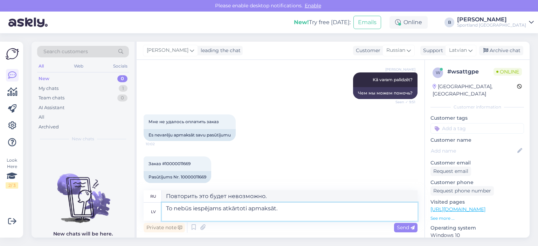
scroll to position [152, 0]
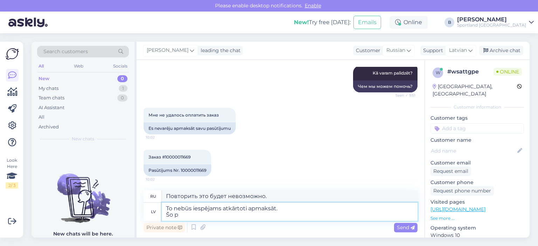
type textarea "To nebūs iespējams atkārtoti apmaksāt. Šo pa"
type textarea "Повторная оплата будет невозможна. Это"
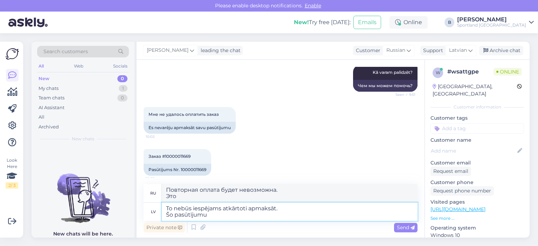
type textarea "To nebūs iespējams atkārtoti apmaksāt. Šo pasūtījumu J"
type textarea "Повторная оплата будет невозможна. Этот заказ"
type textarea "To nebūs iespējams atkārtoti apmaksāt. Šo pasūtījumu Jums a"
type textarea "Повторная оплата будет невозможна. Этот заказ для вас."
type textarea "To nebūs iespējams atkārtoti apmaksāt. Šo pasūtījumu Jums atcēlām, lai"
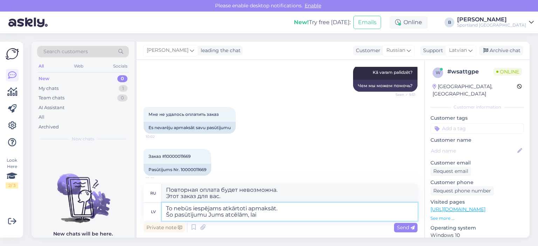
type textarea "Повторная оплата будет невозможна. Мы отменили этот заказ для вас,"
type textarea "To nebūs iespējams atkārtoti apmaksāt. Šo pasūtījumu Jums atcēlām, lai"
type textarea "Повторная оплата будет невозможна. Мы отменили этот заказ для вас, поэтому"
type textarea "To nebūs iespējams atkārtoti apmaksāt. Šo pasūtījumu Jums atcēlām, lai tas nep"
type textarea "Повторная оплата будет невозможна. Мы отменили этот заказ для вас, чтобы он"
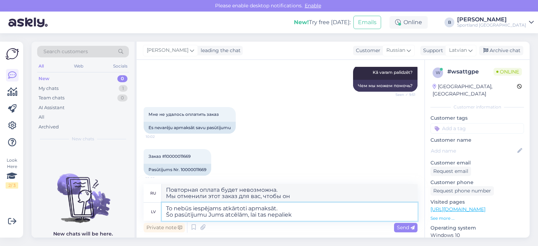
type textarea "To nebūs iespējams atkārtoti apmaksāt. Šo pasūtījumu Jums atcēlām, lai tas nepa…"
type textarea "Оплатить его повторно будет невозможно. Мы отменили этот заказ для вас, чтобы о…"
type textarea "To nebūs iespējams atkārtoti apmaksāt. Šo pasūtījumu Jums atcēlām, lai tas nepa…"
type textarea "Оплатить его повторно будет невозможно. Мы отменили этот заказ для вас, чтобы о…"
type textarea "To nebūs iespējams atkārtoti apmaksāt. Šo pasūtījumu Jums atcēlām, lai tas nepa…"
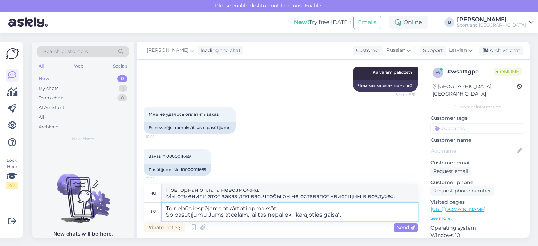
type textarea "Повторная оплата будет невозможна. Мы отменили этот заказ для вас, чтобы он не …"
click at [284, 207] on textarea "To nebūs iespējams atkārtoti apmaksāt. Šo pasūtījumu Jums atcēlām, lai tas nepa…" at bounding box center [290, 212] width 256 height 18
type textarea "To nebūs iespējams atkārtoti apmaksāt un būs jāveic Šo pasūtījumu Jums atcēlām,…"
type textarea "Повторно оплатить его не получится и вам придется внести Мы отменили этот заказ…"
type textarea "To nebūs iespējams atkārtoti apmaksāt un būs jāveic jauns Šo pasūtījumu Jums at…"
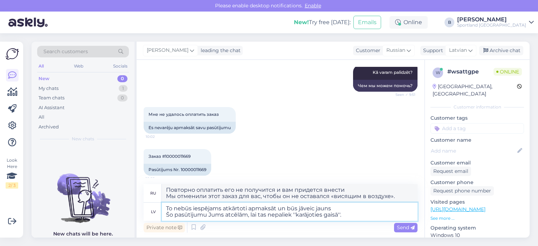
type textarea "Оплатить его повторно будет невозможно и придется делать новый. Мы отменили это…"
type textarea "To nebūs iespējams atkārtoti apmaksāt un būs jāveic jauns. Šo pasūtījumu Jums a…"
type textarea "Повторно оплатить его будет невозможно и придется оформлять новый. Мы отменили …"
type textarea "To nebūs iespējams atkārtoti apmaksāt un būs jāveic jauns. Šo pasūtījumu Jums a…"
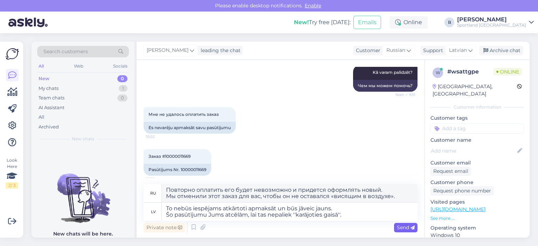
click at [404, 227] on span "Send" at bounding box center [406, 228] width 18 height 6
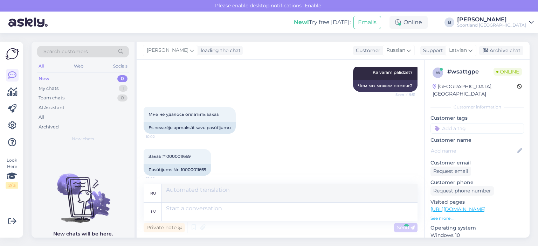
scroll to position [219, 0]
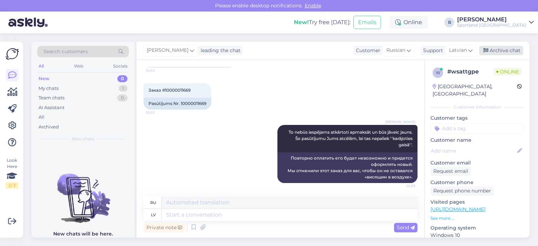
click at [485, 49] on icon at bounding box center [485, 50] width 5 height 5
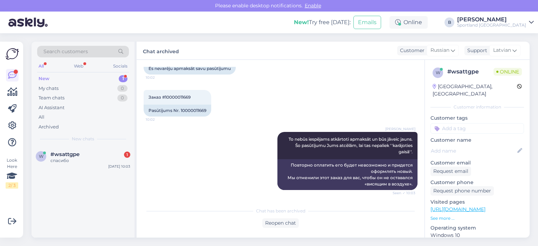
scroll to position [242, 0]
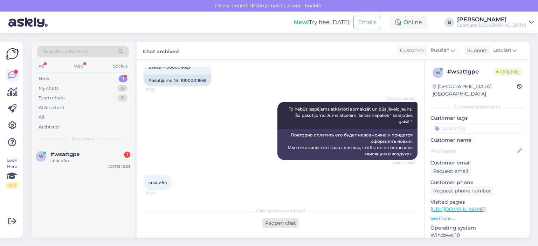
click at [279, 221] on div "Reopen chat" at bounding box center [280, 223] width 36 height 9
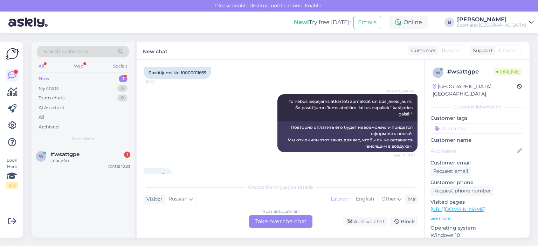
scroll to position [266, 0]
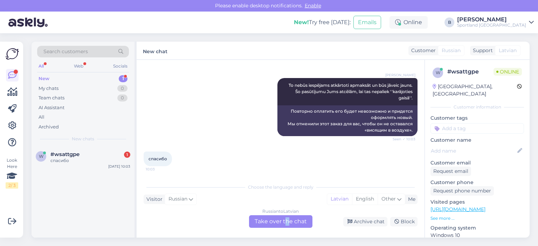
drag, startPoint x: 287, startPoint y: 219, endPoint x: 310, endPoint y: 200, distance: 29.6
click at [287, 219] on div "Russian to Latvian Take over the chat" at bounding box center [280, 221] width 63 height 13
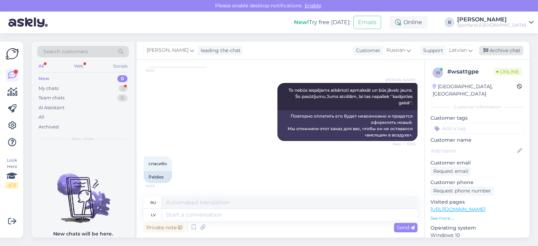
click at [507, 50] on div "Archive chat" at bounding box center [501, 50] width 44 height 9
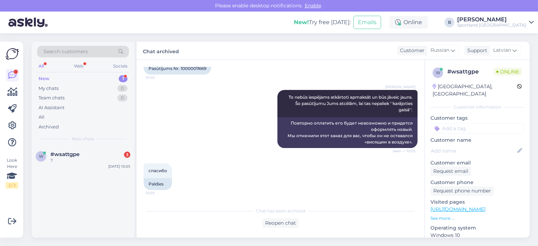
scroll to position [321, 0]
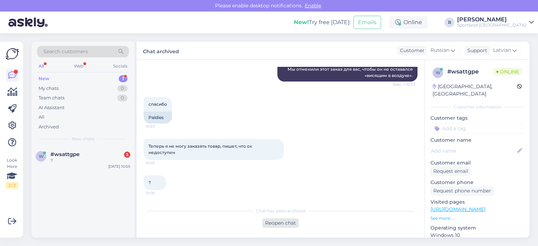
click at [282, 225] on div "Reopen chat" at bounding box center [280, 223] width 36 height 9
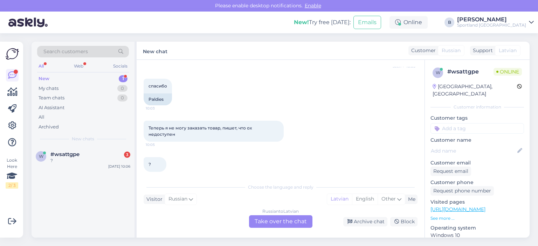
scroll to position [345, 0]
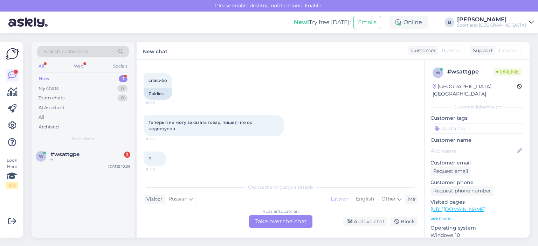
click at [298, 222] on div "Russian to Latvian Take over the chat" at bounding box center [280, 221] width 63 height 13
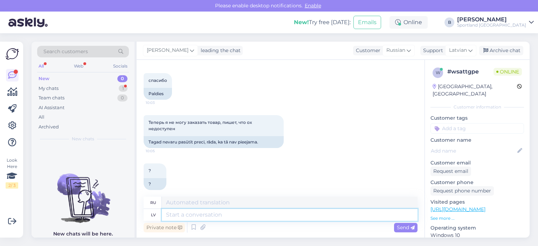
click at [275, 213] on textarea at bounding box center [290, 215] width 256 height 12
type textarea "[PERSON_NAME]"
type textarea "После"
type textarea "Pēc kāda"
type textarea "После чего?"
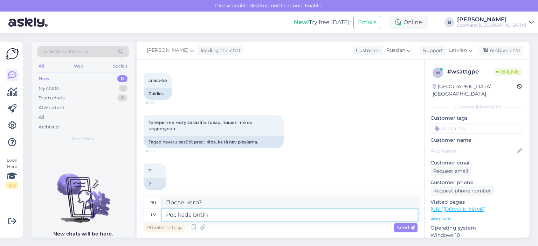
type textarea "Pēc [PERSON_NAME]"
type textarea "Спустя некоторое время"
type textarea "Pēc kāda brītiņa preces a"
type textarea "Через некоторое время товар"
type textarea "Pēc [PERSON_NAME] preces atjaunosies s"
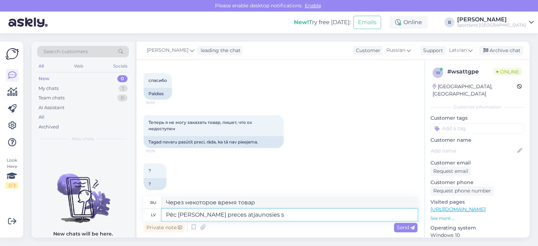
type textarea "Товар будет восстановлен через некоторое время."
type textarea "Pēc [PERSON_NAME] preces atjaunosies sistēmā u"
type textarea "Через некоторое время товары будут восстановлены в системе."
type textarea "Pēc [PERSON_NAME] preces atjaunosies sistēmā un b"
type textarea "Через некоторое время товары будут восстановлены в системе и"
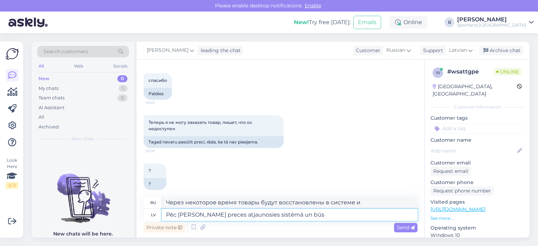
type textarea "Pēc [PERSON_NAME] preces atjaunosies sistēmā un būs a"
type textarea "Через некоторое время элементы будут восстановлены в системе и будут"
type textarea "Pēc kāda brītiņa preces atjaunosies sistēmā un būs atkal p"
type textarea "Через некоторое время элементы будут восстановлены в системе и снова станут дос…"
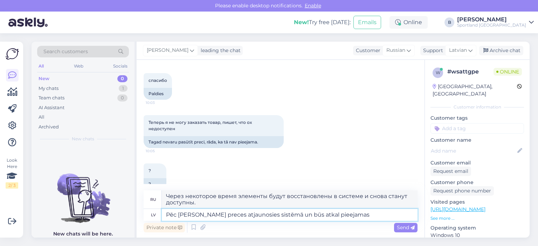
type textarea "Pēc [PERSON_NAME] preces atjaunosies sistēmā un būs atkal pieejamas."
type textarea "Через некоторое время продукты будут восстановлены в системе и снова станут дос…"
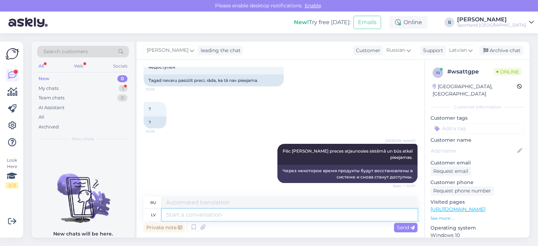
scroll to position [448, 0]
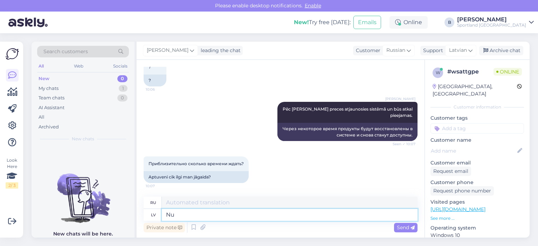
type textarea "Nu"
type textarea "Хорошо"
type textarea "Nu dienas l"
type textarea "Добрый день"
type textarea "Nu dienas laikā, j"
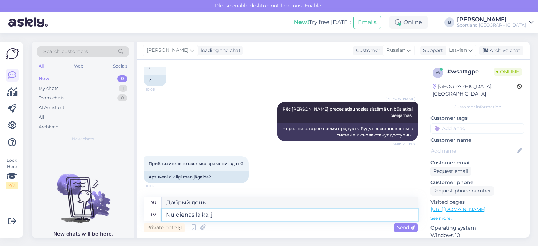
type textarea "Ну, в течение дня,"
type textarea "Nu dienas laikā, jābūt pi"
type textarea "Ну, в течение дня, должно быть,"
type textarea "Nu dienas laikā, jābūt pieejamai."
type textarea "Ну, в течение дня он должен быть доступен."
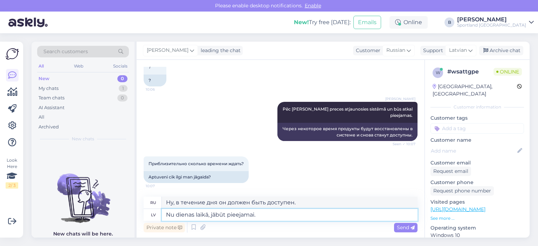
click at [177, 217] on textarea "Nu dienas laikā, jābūt pieejamai." at bounding box center [290, 215] width 256 height 12
type textarea "dienas laikā, jābūt pieejamai."
type textarea "в течение дня, должен быть доступен."
type textarea "dienas laikā, jābūt pieejamai."
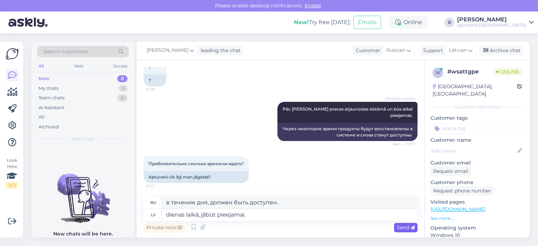
click at [409, 228] on span "Send" at bounding box center [406, 228] width 18 height 6
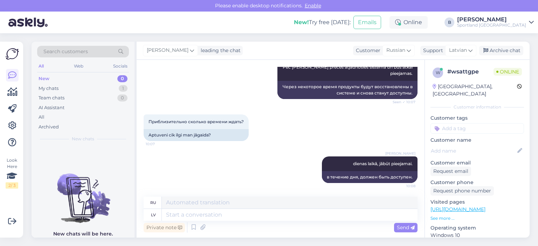
click at [490, 55] on div "[PERSON_NAME] leading the chat Customer Russian Arabic Belarusian Bulgarian Chi…" at bounding box center [333, 51] width 393 height 18
click at [484, 50] on icon at bounding box center [485, 50] width 5 height 5
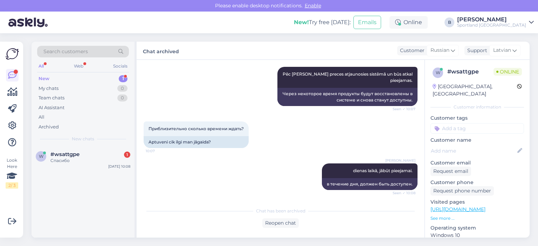
scroll to position [513, 0]
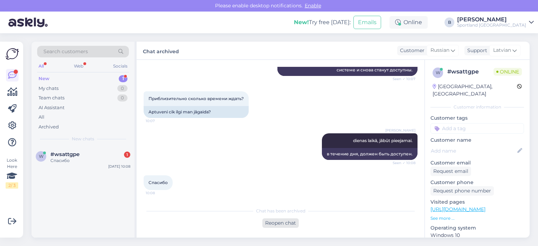
click at [276, 222] on div "Reopen chat" at bounding box center [280, 223] width 36 height 9
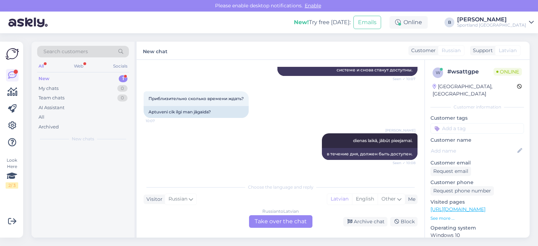
scroll to position [521, 0]
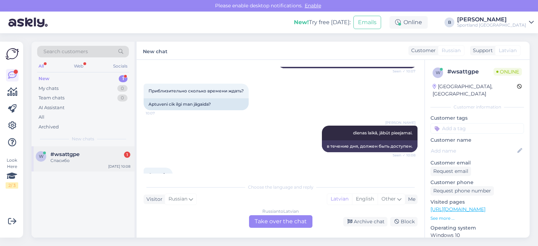
click at [69, 153] on span "#wsattgpe" at bounding box center [64, 154] width 29 height 6
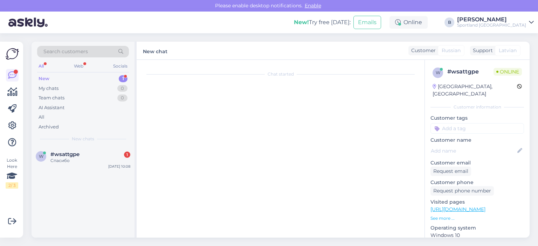
scroll to position [537, 0]
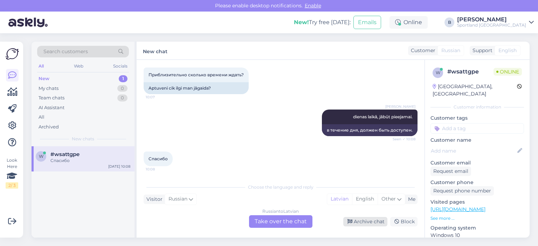
click at [356, 223] on div "Archive chat" at bounding box center [365, 221] width 44 height 9
